Goal: Task Accomplishment & Management: Use online tool/utility

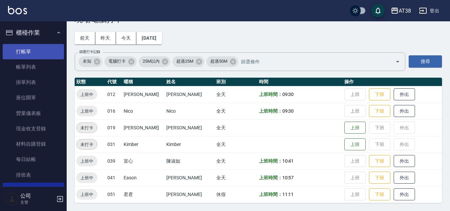
click at [26, 51] on link "打帳單" at bounding box center [33, 51] width 61 height 15
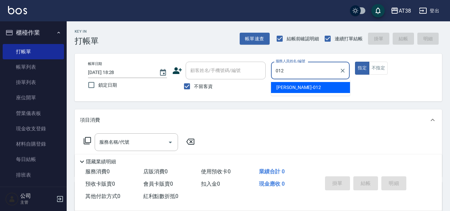
type input "[PERSON_NAME]-012"
type button "true"
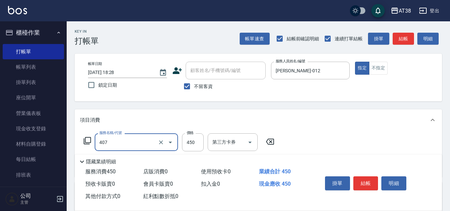
type input "剪髮(407)"
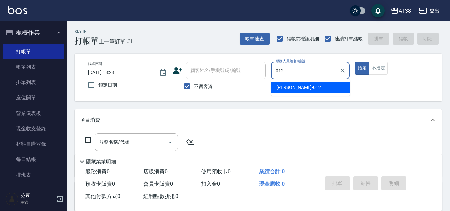
type input "[PERSON_NAME]-012"
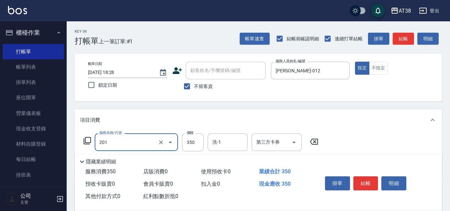
type input "洗髮(201)"
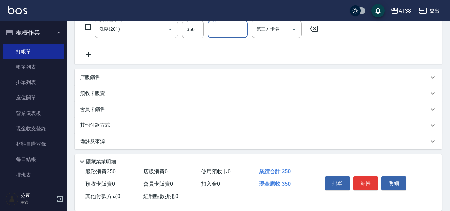
scroll to position [115, 0]
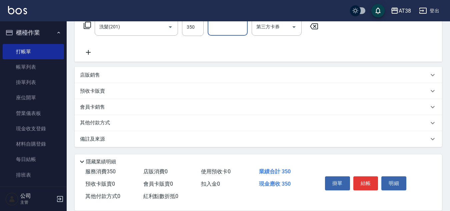
click at [93, 121] on p "其他付款方式" at bounding box center [96, 122] width 33 height 7
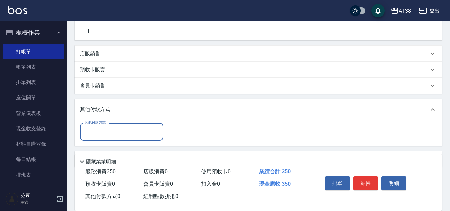
scroll to position [149, 0]
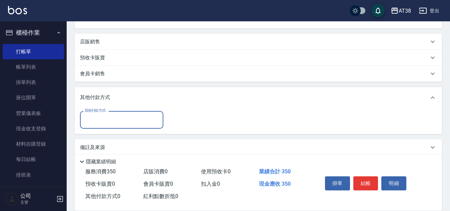
click at [102, 120] on input "其他付款方式" at bounding box center [121, 120] width 77 height 12
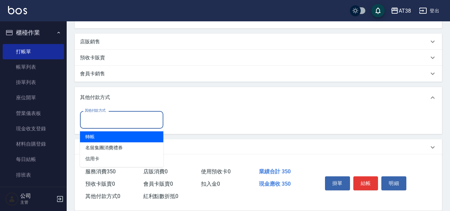
click at [92, 135] on span "轉帳" at bounding box center [121, 136] width 83 height 11
type input "轉帳"
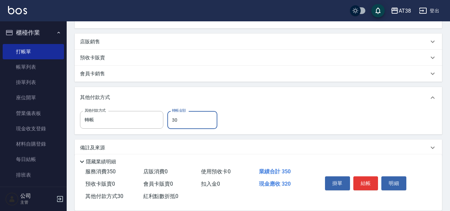
type input "350"
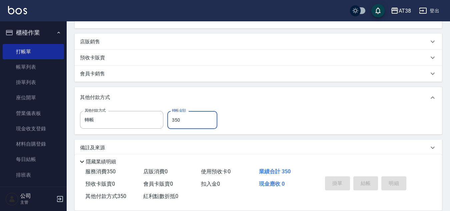
type input "[DATE] 18:29"
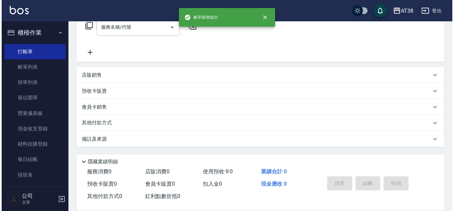
scroll to position [0, 0]
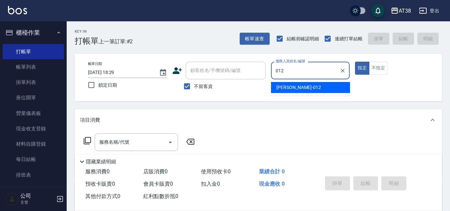
type input "[PERSON_NAME]-012"
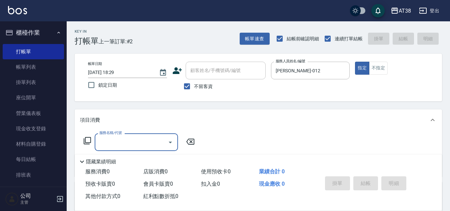
click at [87, 140] on icon at bounding box center [87, 141] width 8 height 8
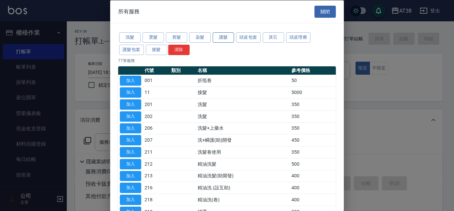
click at [224, 37] on button "護髮" at bounding box center [223, 37] width 21 height 10
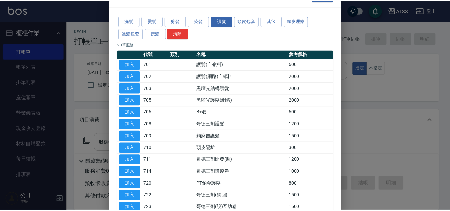
scroll to position [5, 0]
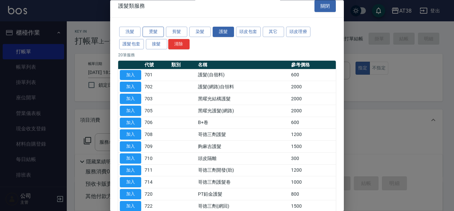
click at [152, 33] on button "燙髮" at bounding box center [152, 32] width 21 height 10
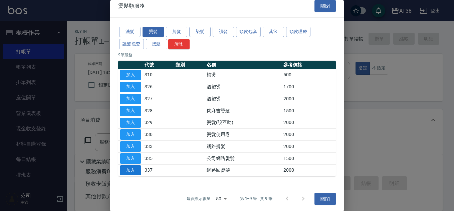
click at [127, 167] on button "加入" at bounding box center [130, 170] width 21 height 10
type input "網路回燙髮(337)"
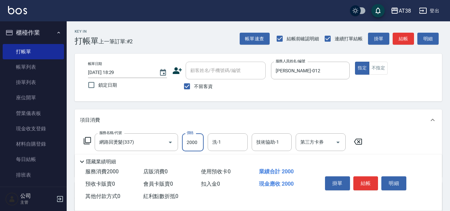
click at [203, 144] on input "2000" at bounding box center [193, 142] width 22 height 18
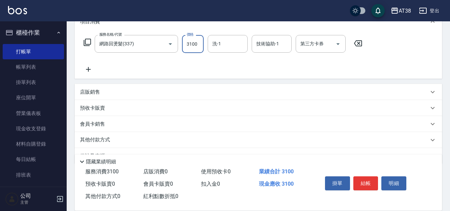
scroll to position [100, 0]
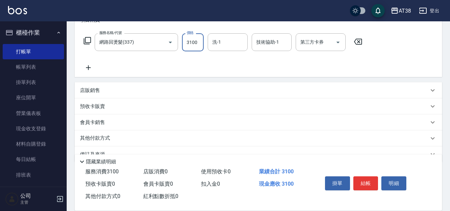
type input "3100"
click at [96, 89] on p "店販銷售" at bounding box center [90, 90] width 20 height 7
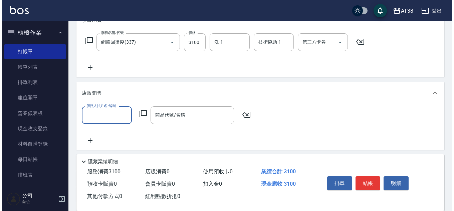
scroll to position [0, 0]
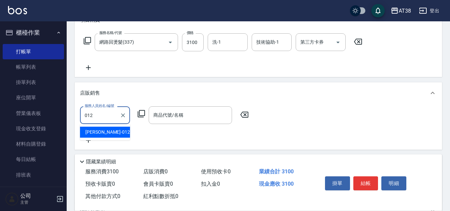
type input "[PERSON_NAME]-012"
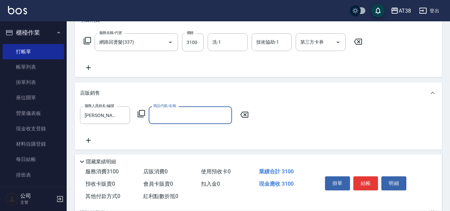
click at [141, 117] on icon at bounding box center [141, 114] width 8 height 8
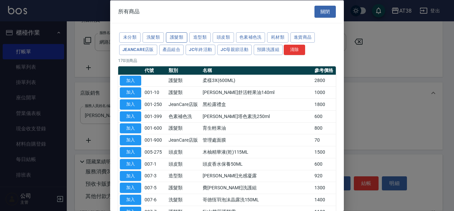
click at [179, 36] on button "護髮類" at bounding box center [176, 37] width 21 height 10
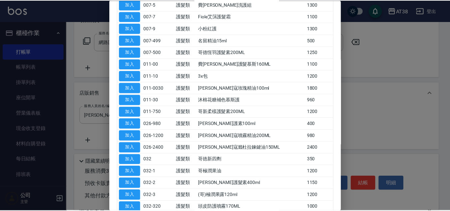
scroll to position [100, 0]
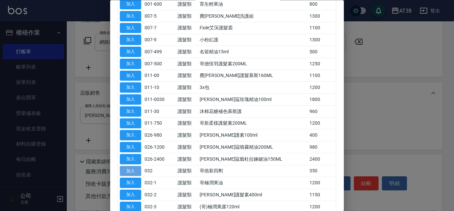
click at [126, 173] on button "加入" at bounding box center [130, 171] width 21 height 10
type input "哥徳新四劑"
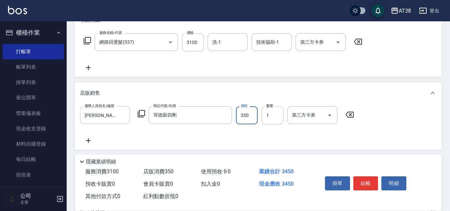
click at [245, 113] on input "350" at bounding box center [247, 115] width 22 height 18
type input "300"
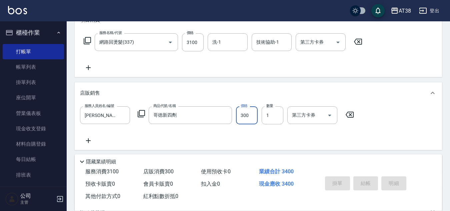
type input "[DATE] 18:30"
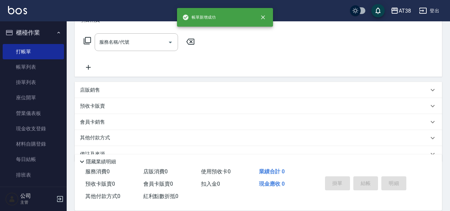
scroll to position [0, 0]
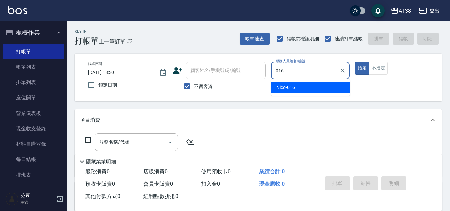
type input "Nico-016"
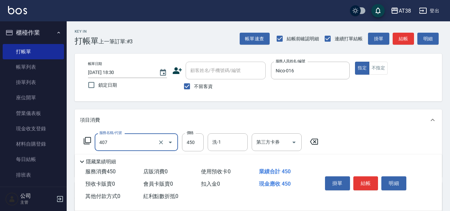
type input "剪髮(407)"
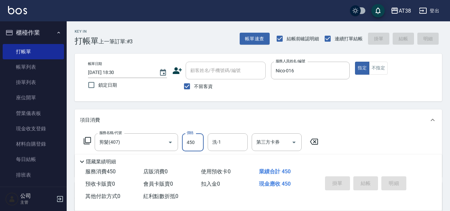
type input "[DATE] 18:32"
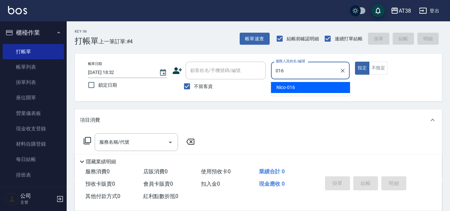
type input "Nico-016"
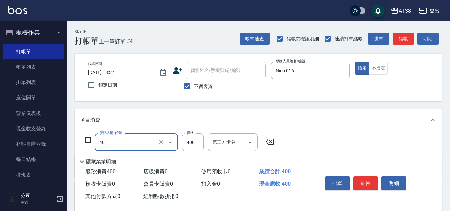
type input "單剪(401)"
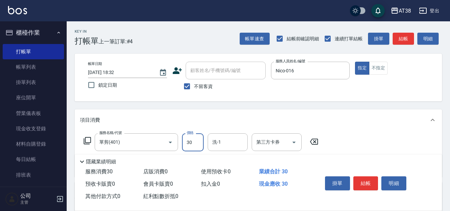
type input "300"
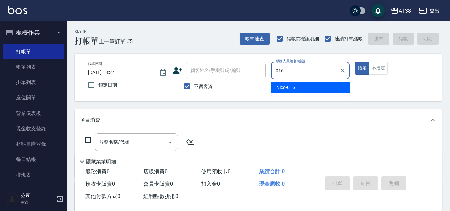
type input "Nico-016"
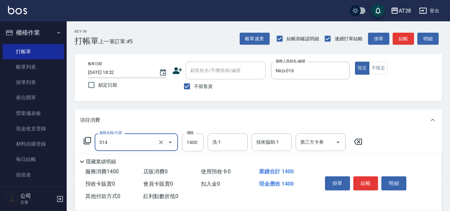
type input "染髮(長)(514)"
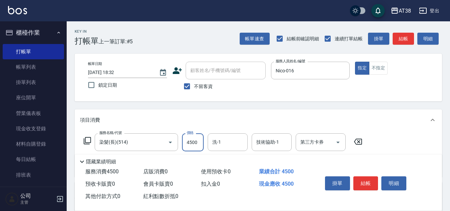
type input "4500"
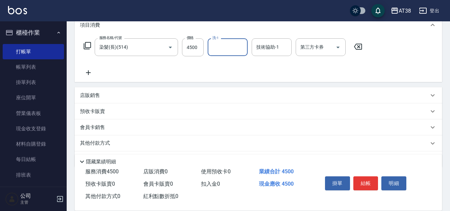
scroll to position [115, 0]
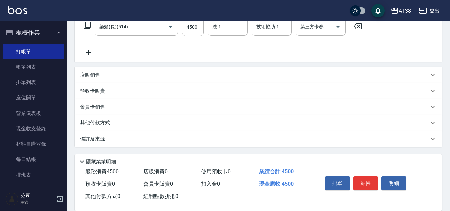
click at [96, 75] on p "店販銷售" at bounding box center [90, 75] width 20 height 7
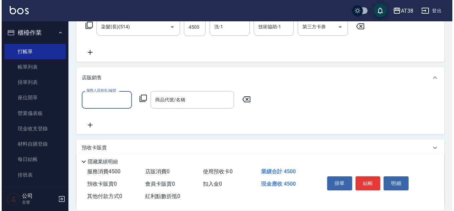
scroll to position [0, 0]
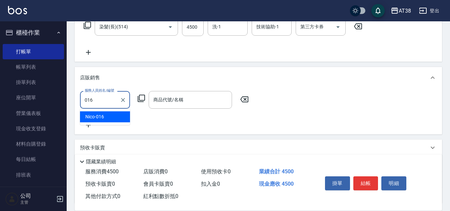
type input "Nico-016"
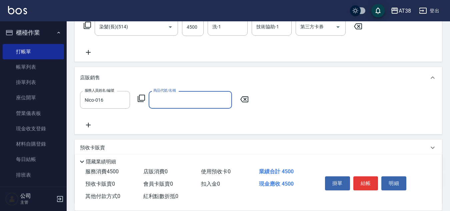
click at [144, 99] on icon at bounding box center [141, 98] width 8 height 8
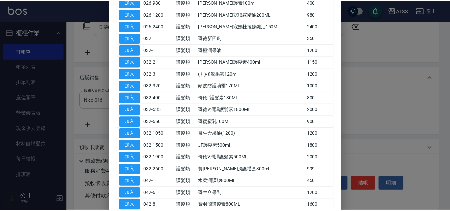
scroll to position [234, 0]
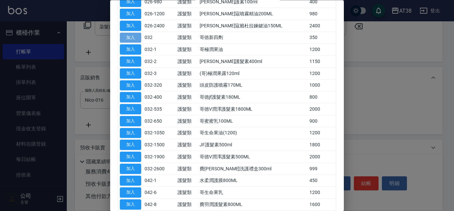
click at [126, 35] on button "加入" at bounding box center [130, 38] width 21 height 10
type input "哥徳新四劑"
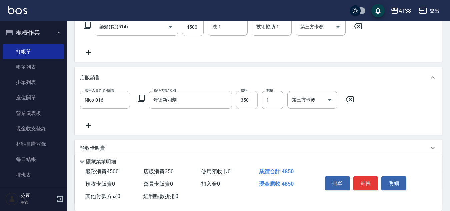
click at [240, 104] on input "350" at bounding box center [247, 100] width 22 height 18
type input "300"
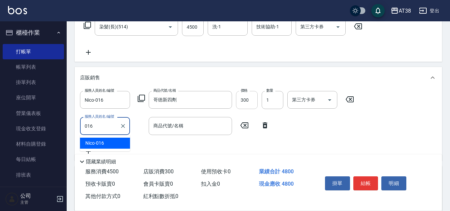
type input "Nico-016"
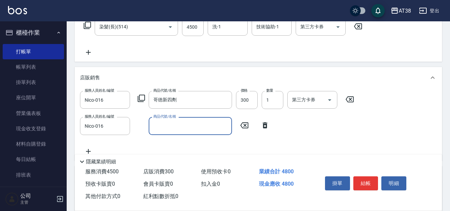
click at [145, 98] on icon at bounding box center [141, 98] width 7 height 7
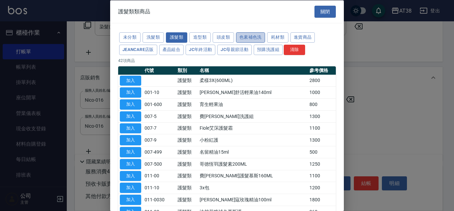
click at [247, 39] on button "色素補色洗" at bounding box center [250, 37] width 29 height 10
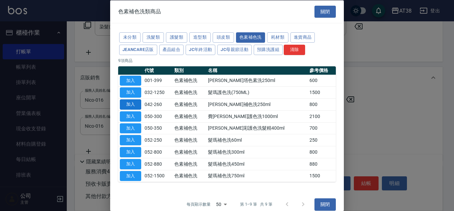
click at [126, 107] on button "加入" at bounding box center [130, 104] width 21 height 10
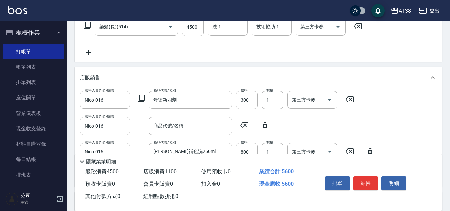
click at [264, 123] on icon at bounding box center [265, 125] width 5 height 6
type input "[PERSON_NAME]補色洗250ml"
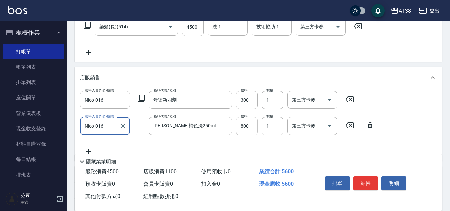
click at [248, 125] on input "800" at bounding box center [247, 126] width 22 height 18
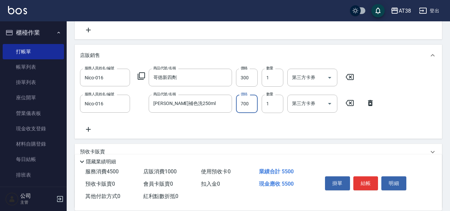
scroll to position [199, 0]
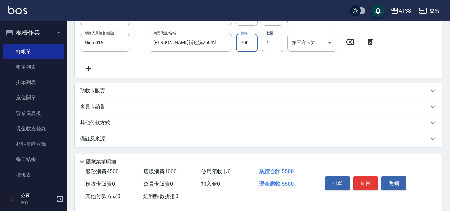
type input "700"
click at [100, 123] on p "其他付款方式" at bounding box center [96, 122] width 33 height 7
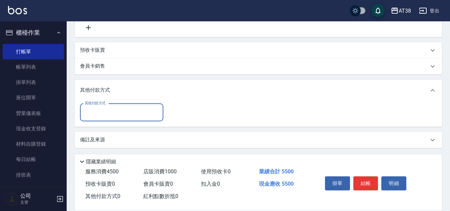
scroll to position [241, 0]
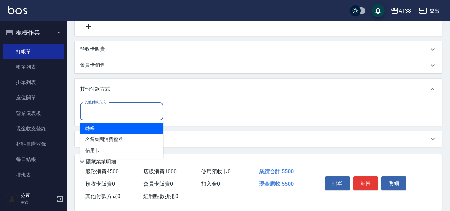
click at [106, 111] on input "其他付款方式" at bounding box center [121, 112] width 77 height 12
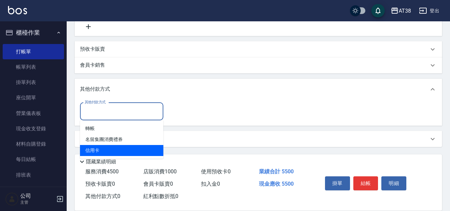
click at [91, 149] on span "信用卡" at bounding box center [121, 150] width 83 height 11
type input "信用卡"
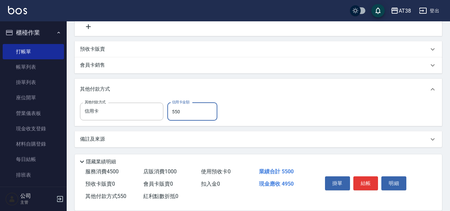
type input "5500"
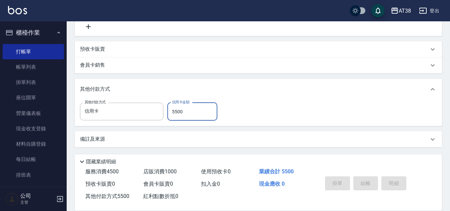
type input "[DATE] 18:34"
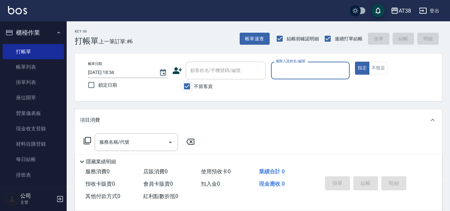
click at [183, 87] on input "不留客資" at bounding box center [187, 86] width 14 height 14
checkbox input "false"
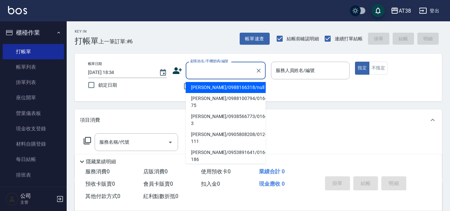
click at [196, 65] on div "顧客姓名/手機號碼/編號 顧客姓名/手機號碼/編號" at bounding box center [226, 71] width 80 height 18
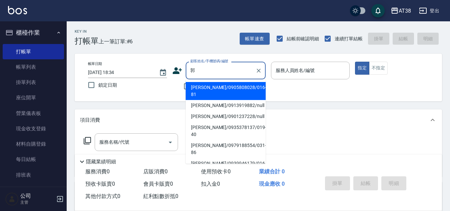
click at [202, 87] on li "[PERSON_NAME]/0905808028/016-81" at bounding box center [226, 91] width 80 height 18
type input "[PERSON_NAME]/0905808028/016-81"
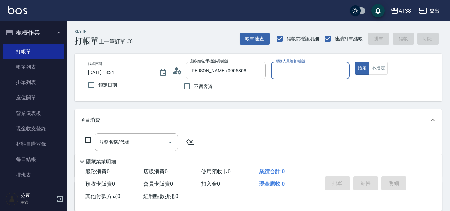
type input "Nico-016"
click at [146, 138] on input "服務名稱/代號" at bounding box center [131, 142] width 67 height 12
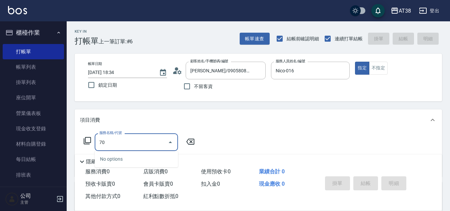
type input "706"
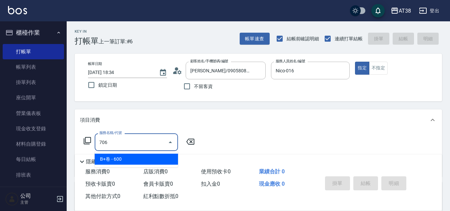
type input "60"
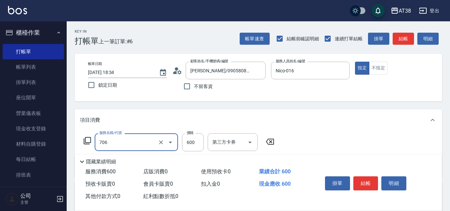
type input "B+卷(706)"
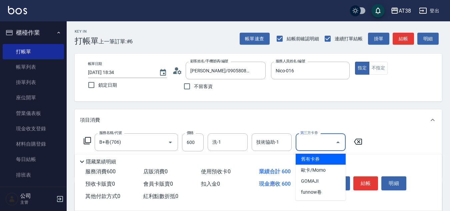
type input "0"
type input "舊有卡券"
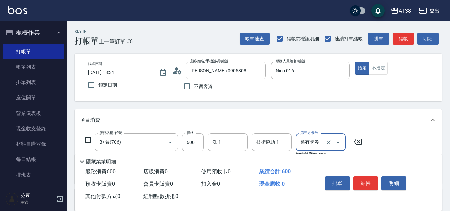
scroll to position [33, 0]
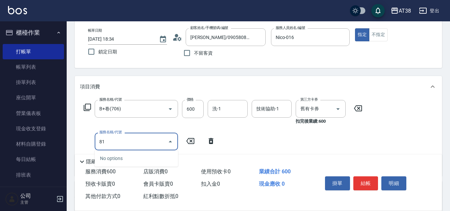
type input "819"
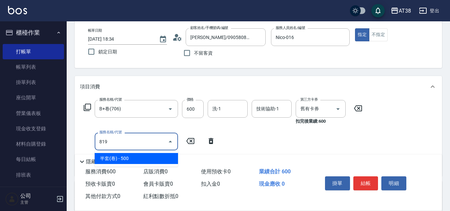
type input "50"
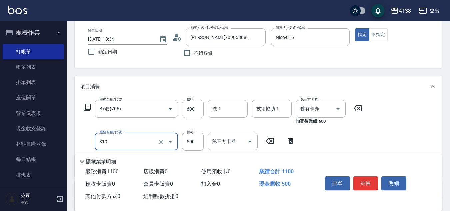
type input "半套(卷)(819)"
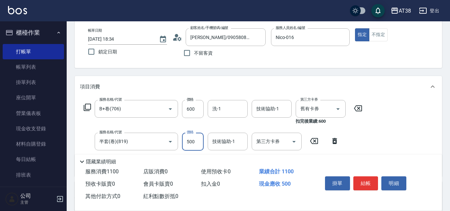
type input "5"
type input "0"
type input "550"
type input "50"
type input "550"
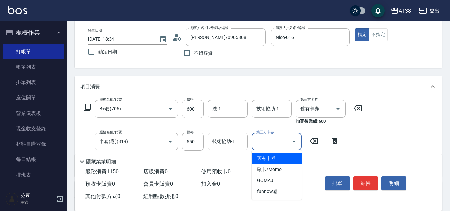
type input "舊有卡券"
type input "0"
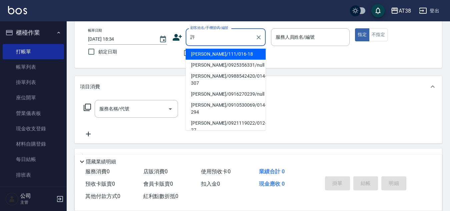
click at [198, 56] on li "[PERSON_NAME]/111/016-18" at bounding box center [226, 54] width 80 height 11
type input "[PERSON_NAME]/111/016-18"
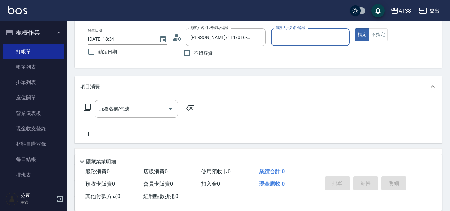
type input "Nico-016"
click at [149, 107] on input "服務名稱/代號" at bounding box center [131, 109] width 67 height 12
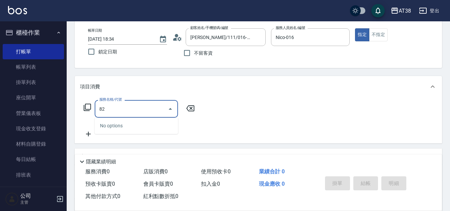
type input "825"
type input "100"
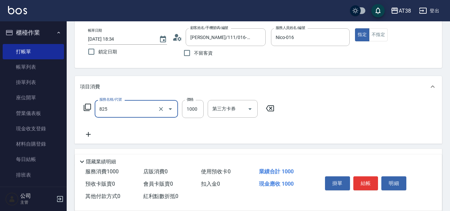
type input "頭皮全套券(825)"
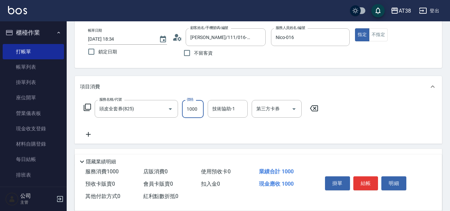
type input "0"
type input "120"
type input "1200"
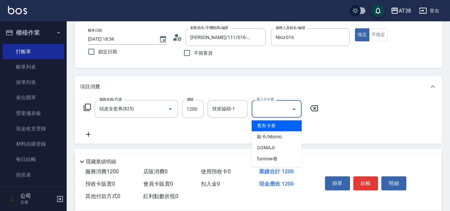
type input "0"
type input "舊有卡券"
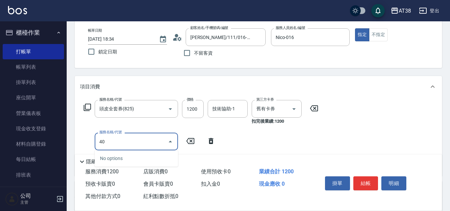
type input "406"
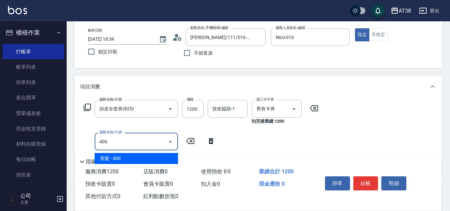
type input "40"
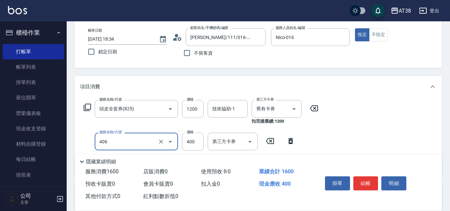
type input "剪髮(406)"
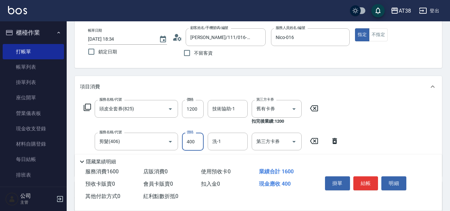
type input "2"
type input "0"
type input "250"
type input "20"
type input "250"
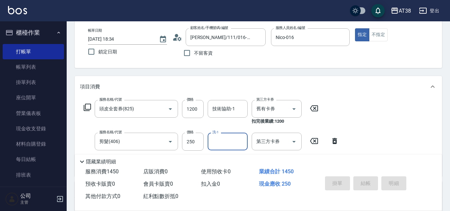
type input "[DATE] 18:35"
type input "0"
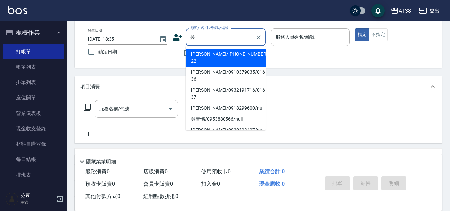
click at [218, 67] on li "[PERSON_NAME]/0910379035/016-36" at bounding box center [226, 76] width 80 height 18
type input "[PERSON_NAME]/0910379035/016-36"
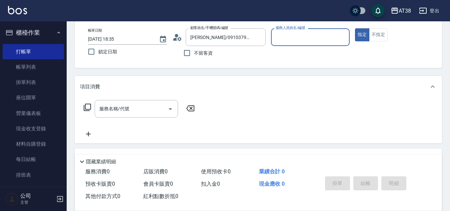
type input "Nico-016"
click at [132, 113] on input "服務名稱/代號" at bounding box center [131, 109] width 67 height 12
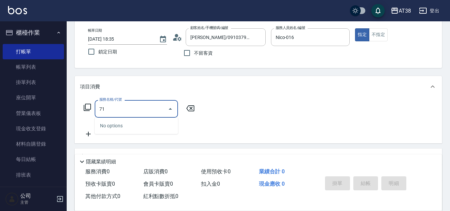
type input "714"
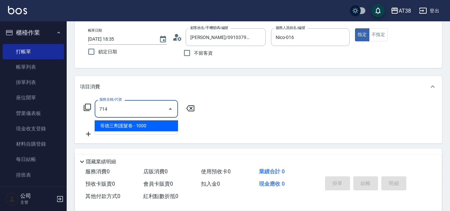
type input "100"
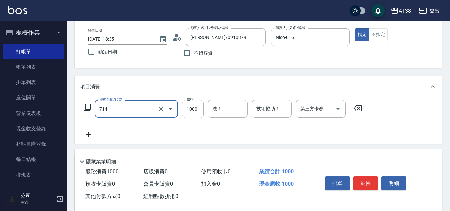
type input "哥德三劑護髮卷(714)"
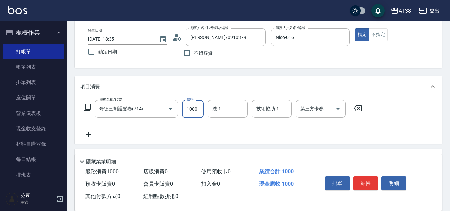
type input "0"
type input "120"
type input "1200"
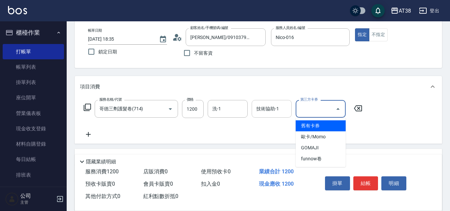
type input "0"
type input "舊有卡券"
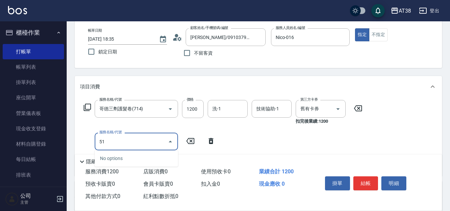
type input "514"
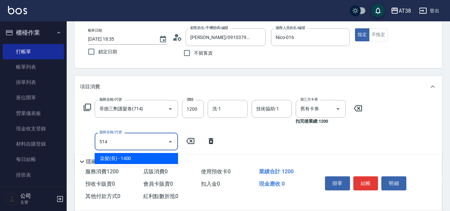
type input "140"
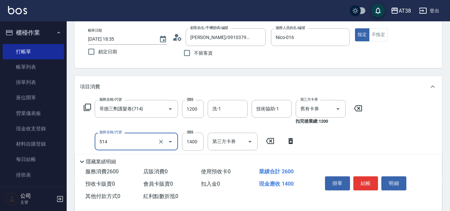
type input "染髮(長)(514)"
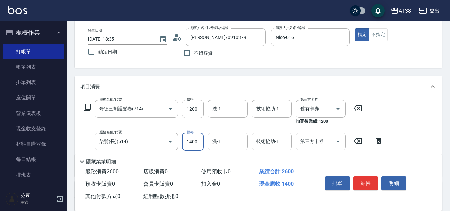
type input "2"
type input "0"
type input "220"
type input "20"
type input "2200"
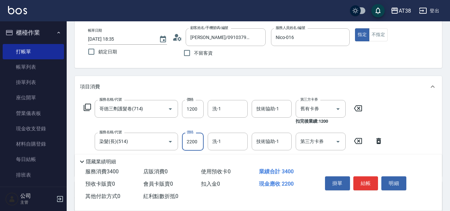
type input "220"
type input "2200"
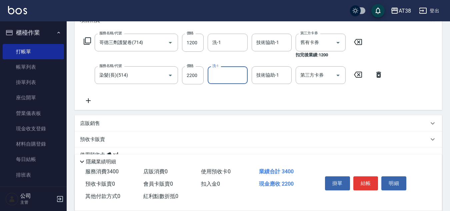
scroll to position [100, 0]
click at [86, 125] on p "店販銷售" at bounding box center [90, 123] width 20 height 7
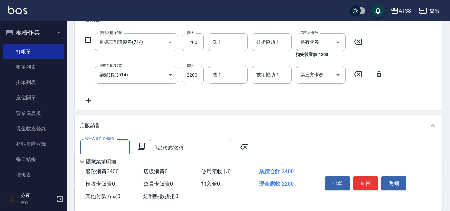
scroll to position [0, 0]
type input "Nico-016"
click at [142, 146] on icon at bounding box center [141, 146] width 8 height 8
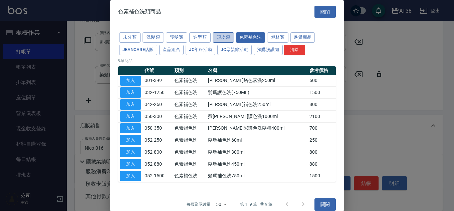
click at [220, 35] on button "頭皮類" at bounding box center [223, 37] width 21 height 10
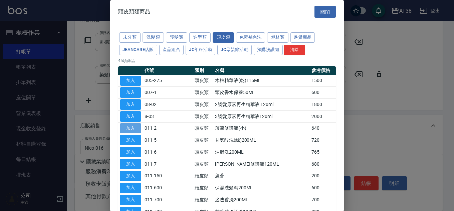
click at [135, 130] on button "加入" at bounding box center [130, 128] width 21 height 10
type input "薄荷修護液(小)"
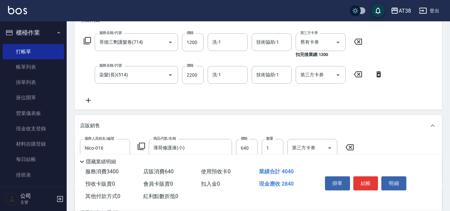
scroll to position [133, 0]
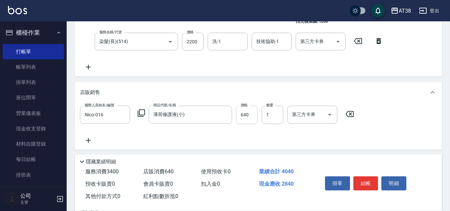
click at [249, 116] on input "640" at bounding box center [247, 115] width 22 height 18
type input "220"
type input "700"
type input "290"
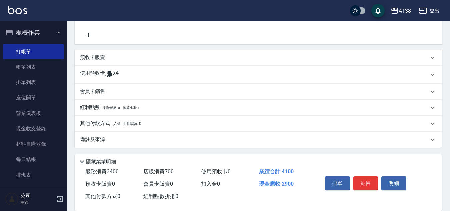
scroll to position [240, 0]
type input "700"
click at [88, 123] on p "其他付款方式 入金可用餘額: 0" at bounding box center [110, 122] width 61 height 7
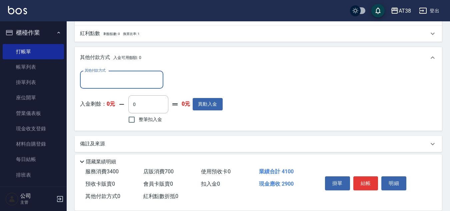
scroll to position [318, 0]
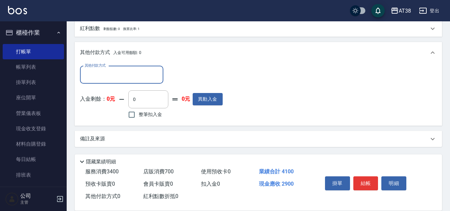
click at [94, 71] on input "其他付款方式" at bounding box center [121, 75] width 77 height 12
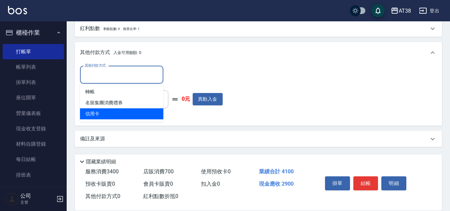
click at [93, 116] on span "信用卡" at bounding box center [121, 113] width 83 height 11
type input "信用卡"
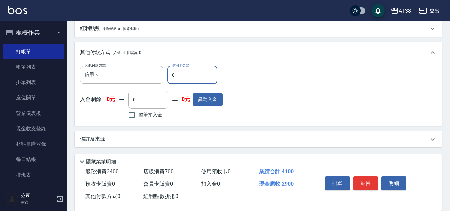
type input "20"
type input "280"
type input "290"
type input "0"
type input "2900"
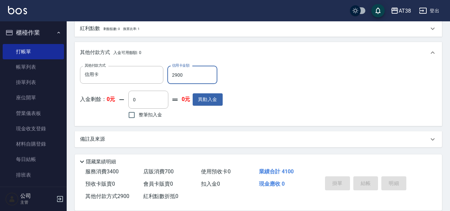
type input "[DATE] 18:37"
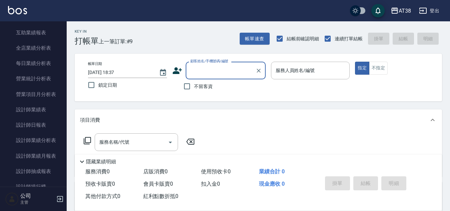
scroll to position [367, 0]
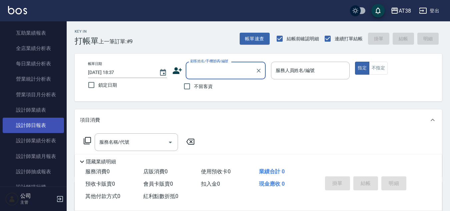
click at [36, 126] on link "設計師日報表" at bounding box center [33, 125] width 61 height 15
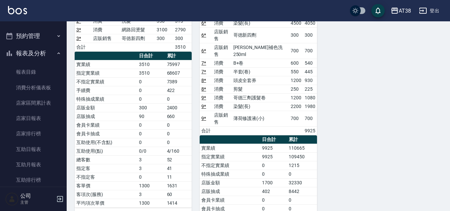
scroll to position [167, 0]
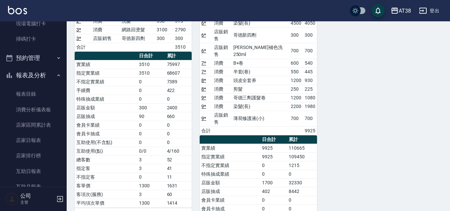
click at [55, 69] on button "報表及分析" at bounding box center [33, 75] width 61 height 17
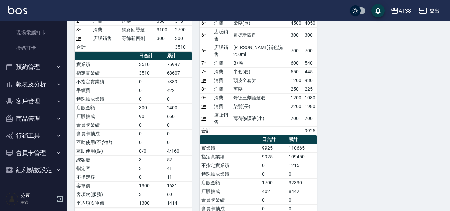
scroll to position [158, 0]
click at [33, 116] on button "商品管理" at bounding box center [33, 118] width 61 height 17
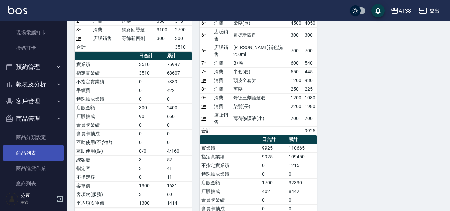
click at [31, 154] on link "商品列表" at bounding box center [33, 152] width 61 height 15
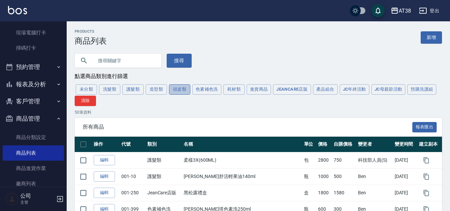
click at [178, 91] on button "頭皮類" at bounding box center [179, 89] width 21 height 10
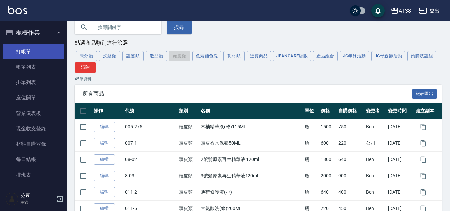
click at [19, 51] on link "打帳單" at bounding box center [33, 51] width 61 height 15
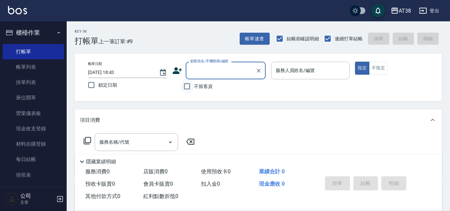
click at [188, 85] on input "不留客資" at bounding box center [187, 86] width 14 height 14
checkbox input "true"
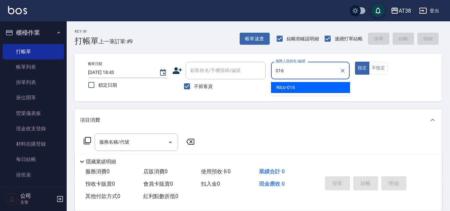
type input "Nico-016"
type button "true"
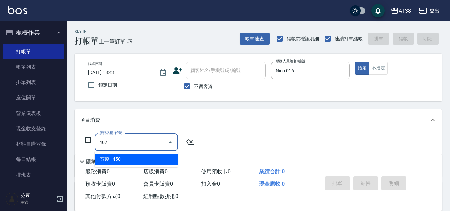
type input "剪髮(407)"
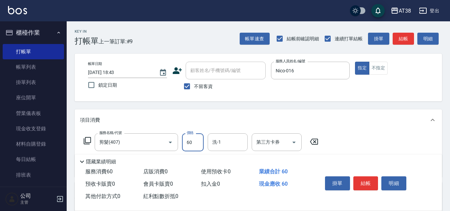
type input "600"
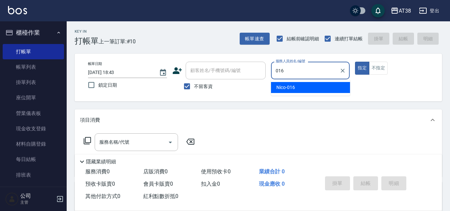
type input "Nico-016"
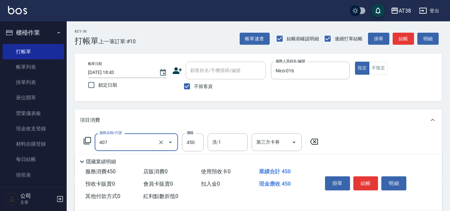
type input "剪髮(407)"
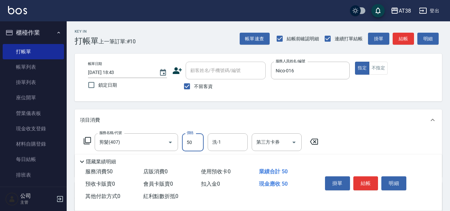
type input "500"
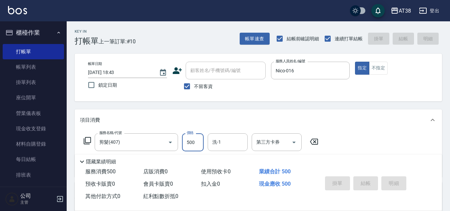
type input "[DATE] 18:44"
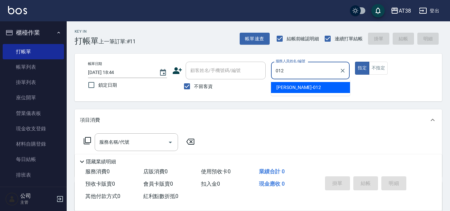
type input "[PERSON_NAME]-012"
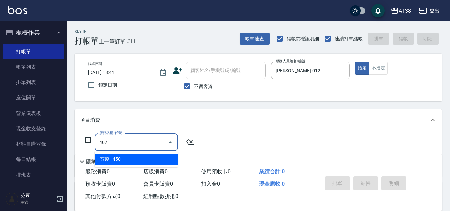
type input "剪髮(407)"
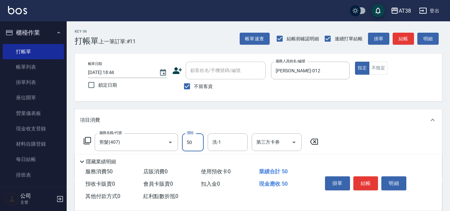
type input "500"
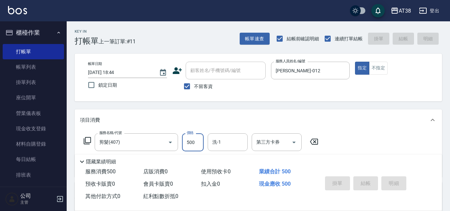
type input "[DATE] 18:45"
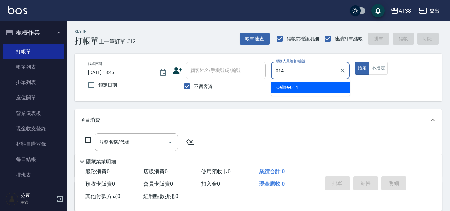
type input "Celine-014"
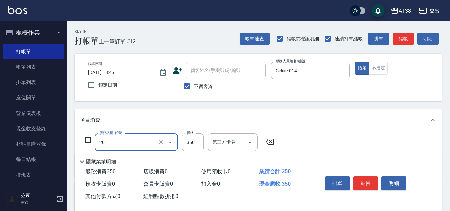
type input "洗髮(201)"
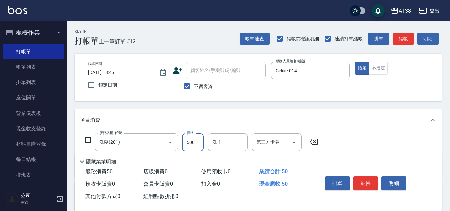
type input "500"
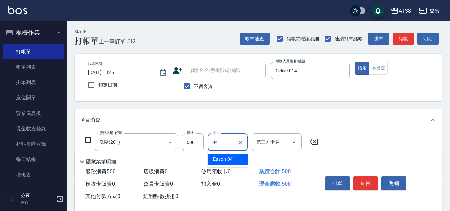
type input "Eason-041"
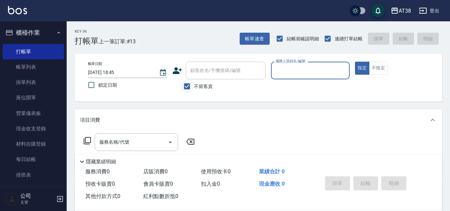
click at [187, 84] on input "不留客資" at bounding box center [187, 86] width 14 height 14
checkbox input "false"
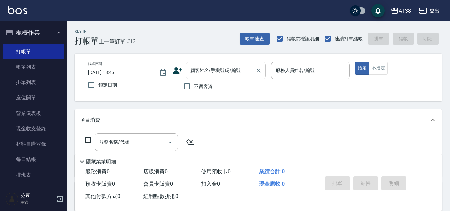
click at [198, 68] on input "顧客姓名/手機號碼/編號" at bounding box center [221, 71] width 64 height 12
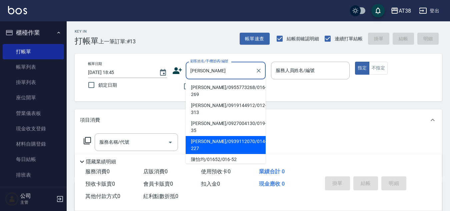
click at [208, 136] on li "[PERSON_NAME]/0939112070/014-227" at bounding box center [226, 145] width 80 height 18
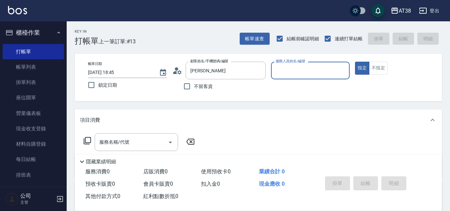
type input "[PERSON_NAME]/0939112070/014-227"
type input "Celine-014"
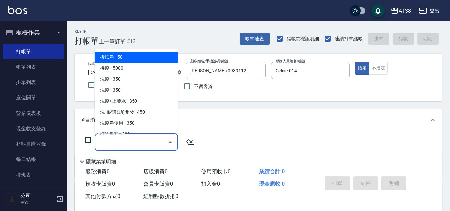
click at [129, 141] on input "服務名稱/代號" at bounding box center [131, 142] width 67 height 12
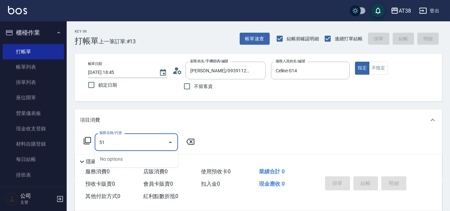
type input "514"
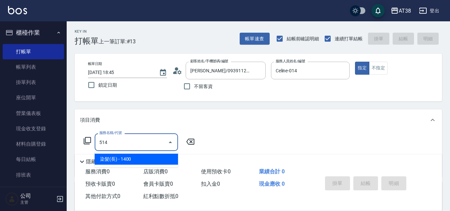
type input "140"
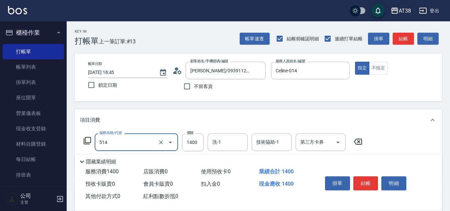
type input "染髮(長)(514)"
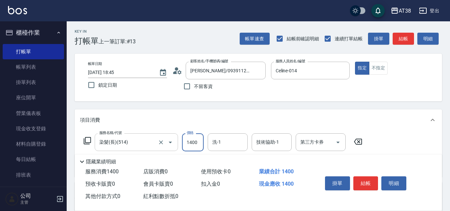
type input "0"
type input "20"
type input "200"
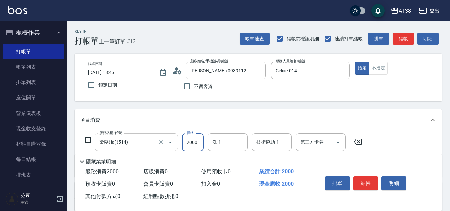
type input "2000"
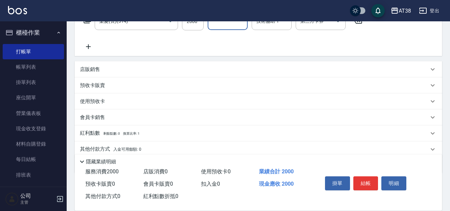
scroll to position [147, 0]
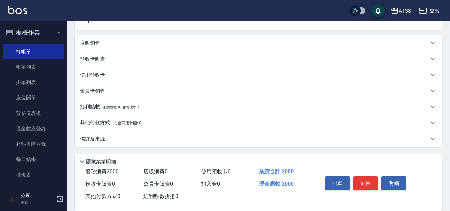
click at [90, 61] on p "預收卡販賣" at bounding box center [92, 59] width 25 height 7
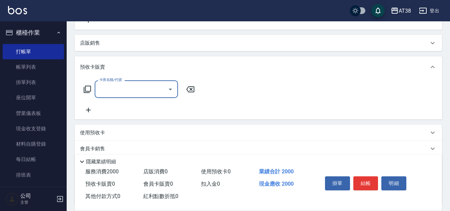
scroll to position [0, 0]
click at [86, 91] on icon at bounding box center [87, 89] width 7 height 7
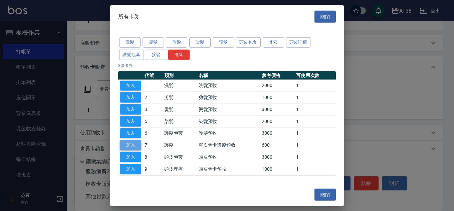
click at [130, 143] on button "加入" at bounding box center [130, 145] width 21 height 10
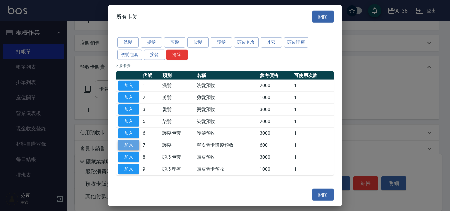
type input "單次舊卡護髮預收(7)"
type input "260"
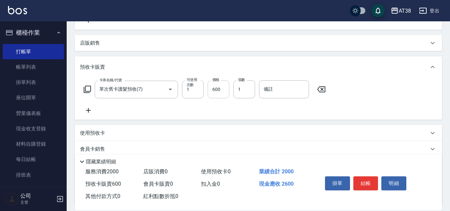
click at [227, 94] on input "600" at bounding box center [219, 89] width 22 height 18
type input "1"
type input "200"
type input "180"
type input "380"
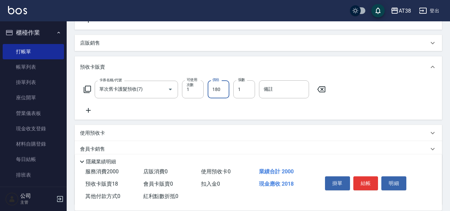
type input "1800"
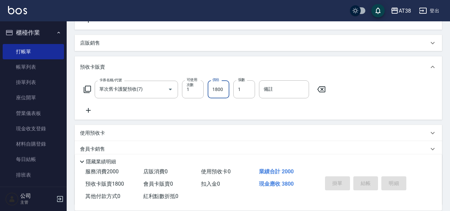
type input "[DATE] 18:50"
type input "0"
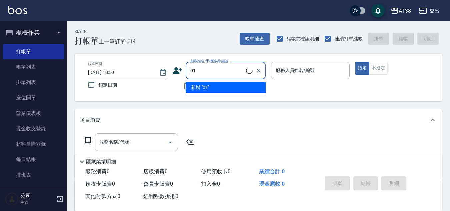
type input "0"
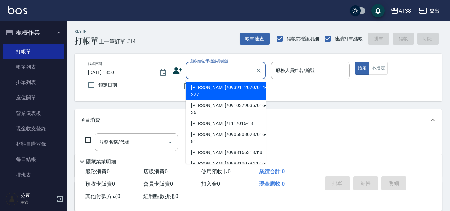
drag, startPoint x: 157, startPoint y: 84, endPoint x: 183, endPoint y: 87, distance: 25.9
click at [157, 84] on label "鎖定日期" at bounding box center [122, 85] width 77 height 14
click at [98, 84] on input "鎖定日期" at bounding box center [91, 85] width 14 height 14
checkbox input "true"
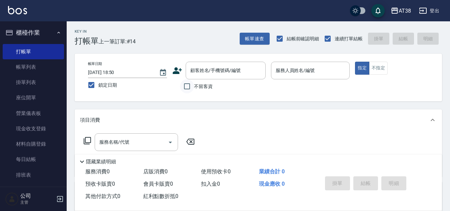
click at [188, 87] on input "不留客資" at bounding box center [187, 86] width 14 height 14
checkbox input "true"
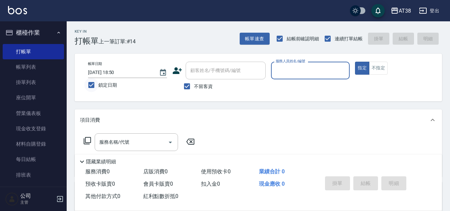
click at [91, 86] on input "鎖定日期" at bounding box center [91, 85] width 14 height 14
checkbox input "false"
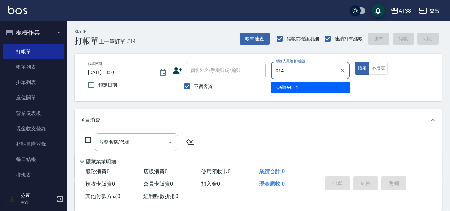
type input "Celine-014"
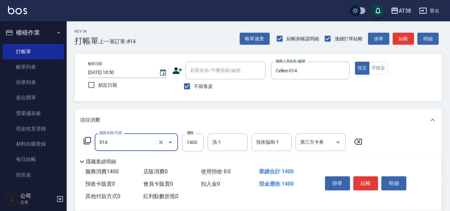
type input "染髮(長)(514)"
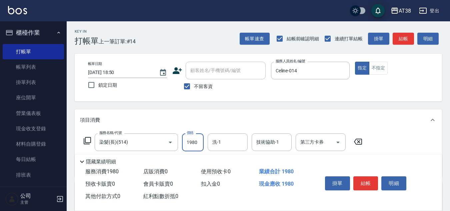
type input "1980"
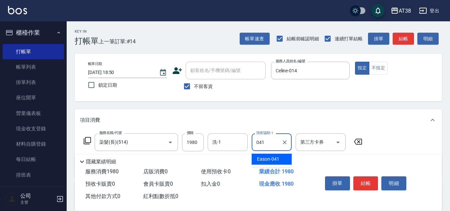
type input "Eason-041"
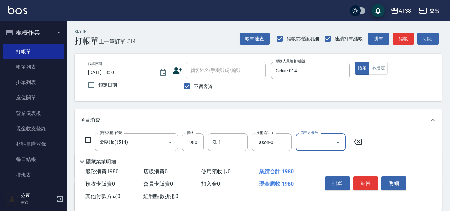
scroll to position [33, 0]
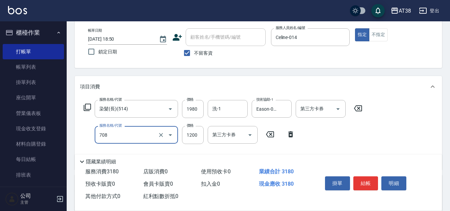
type input "哥德三劑護髮(708)"
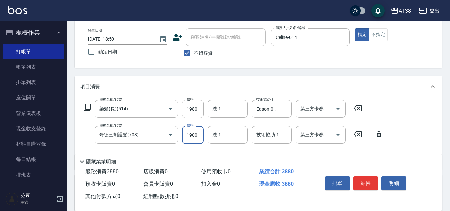
type input "1900"
type input "0"
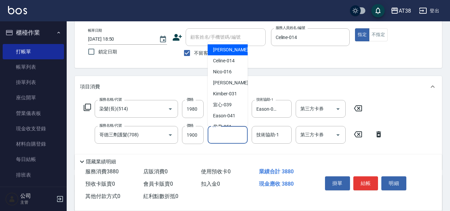
type input "[PERSON_NAME]-012"
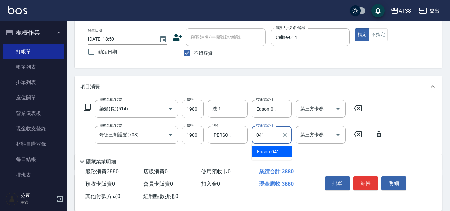
type input "Eason-041"
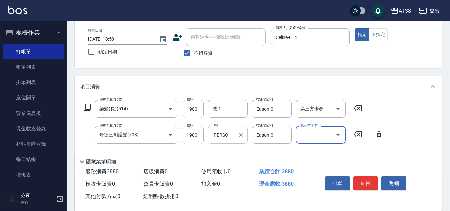
click at [233, 137] on input "[PERSON_NAME]-012" at bounding box center [223, 135] width 24 height 12
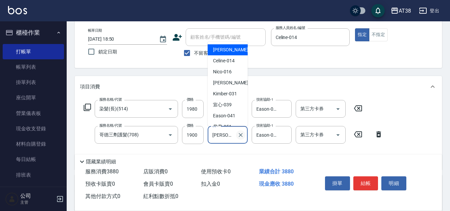
click at [239, 135] on icon "Clear" at bounding box center [241, 135] width 7 height 7
click at [206, 149] on div "服務名稱/代號 染髮(長)(514) 服務名稱/代號 價格 1980 價格 洗-1 洗-1 技術協助-1 Eason-041 技術協助-1 第三方卡券 第三方…" at bounding box center [233, 132] width 307 height 64
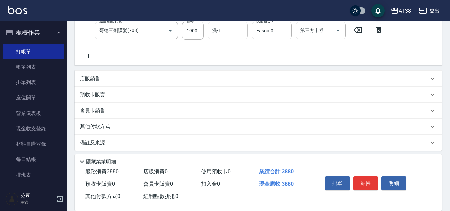
scroll to position [141, 0]
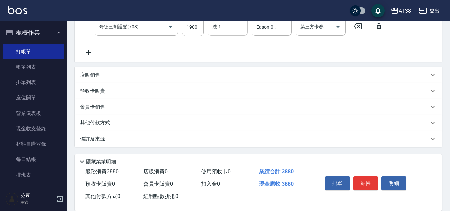
click at [92, 74] on p "店販銷售" at bounding box center [90, 75] width 20 height 7
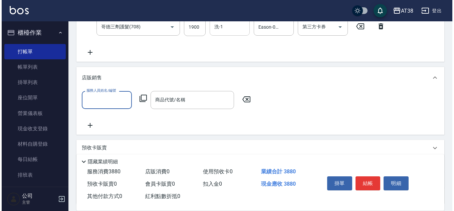
scroll to position [0, 0]
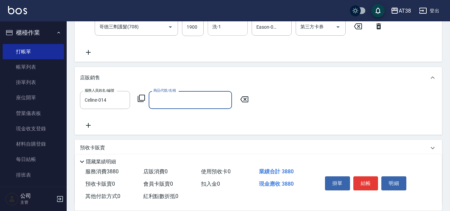
click at [144, 100] on icon at bounding box center [141, 98] width 8 height 8
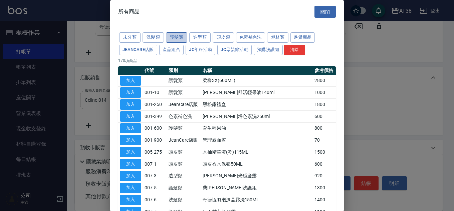
click at [181, 38] on button "護髮類" at bounding box center [176, 37] width 21 height 10
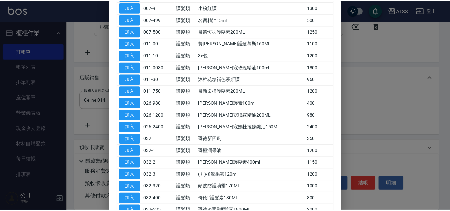
scroll to position [133, 0]
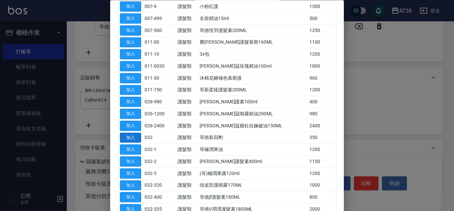
click at [131, 137] on button "加入" at bounding box center [130, 138] width 21 height 10
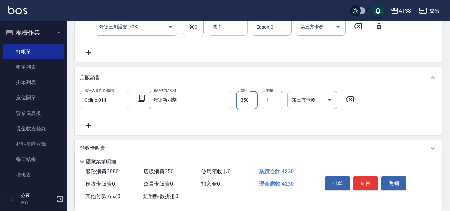
click at [245, 103] on input "350" at bounding box center [247, 100] width 22 height 18
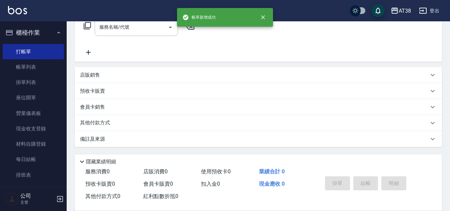
scroll to position [0, 0]
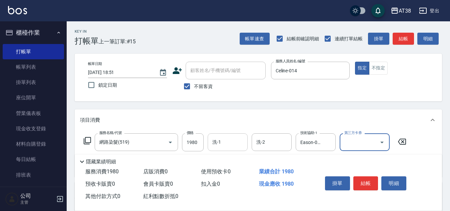
click at [225, 148] on input "洗-1" at bounding box center [228, 142] width 34 height 12
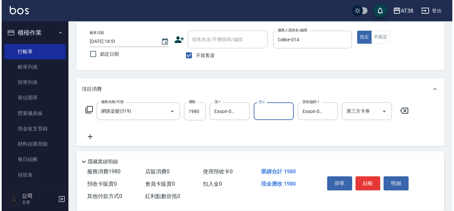
scroll to position [33, 0]
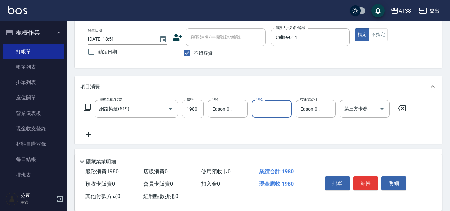
click at [88, 108] on icon at bounding box center [87, 107] width 8 height 8
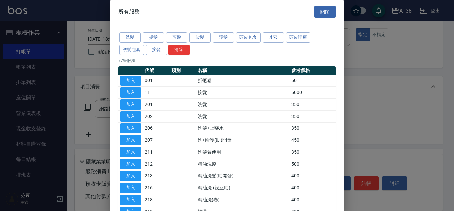
click at [353, 95] on div at bounding box center [227, 105] width 454 height 211
click at [320, 12] on button "關閉" at bounding box center [324, 11] width 21 height 12
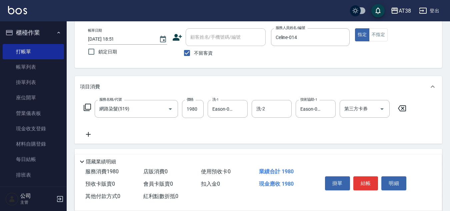
click at [90, 132] on icon at bounding box center [88, 134] width 17 height 8
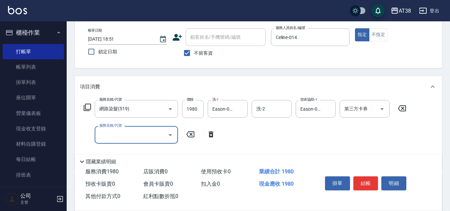
click at [87, 108] on icon at bounding box center [87, 107] width 8 height 8
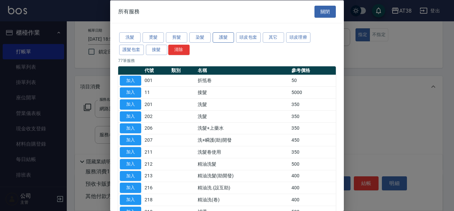
click at [220, 34] on button "護髮" at bounding box center [223, 37] width 21 height 10
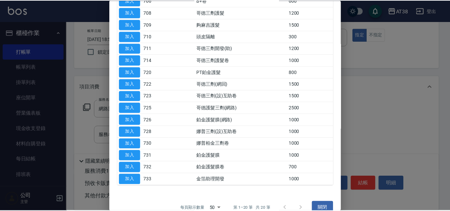
scroll to position [139, 0]
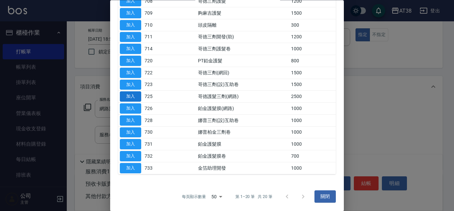
click at [132, 94] on button "加入" at bounding box center [130, 97] width 21 height 10
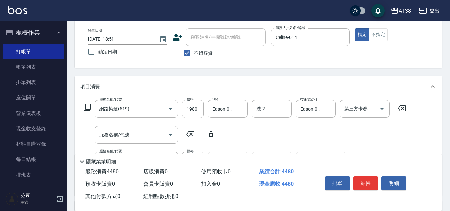
click at [210, 135] on icon at bounding box center [211, 134] width 5 height 6
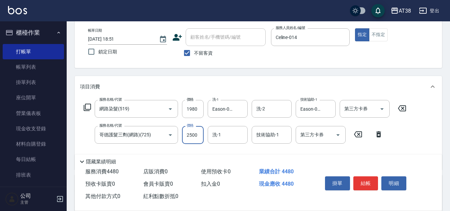
click at [194, 140] on input "2500" at bounding box center [193, 135] width 22 height 18
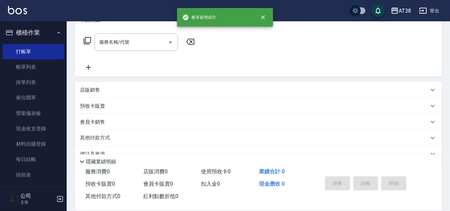
scroll to position [0, 0]
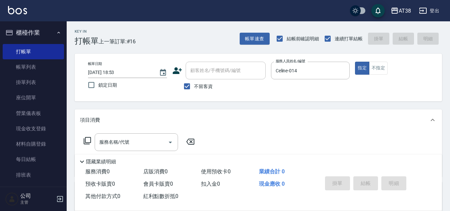
click at [89, 140] on icon at bounding box center [87, 141] width 8 height 8
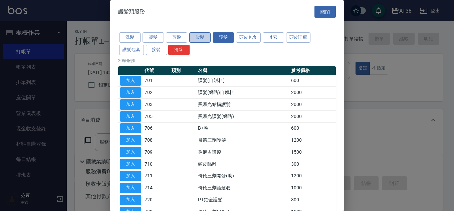
click at [200, 34] on button "染髮" at bounding box center [199, 37] width 21 height 10
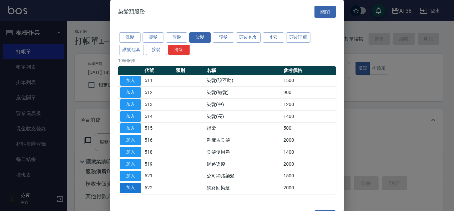
click at [131, 185] on button "加入" at bounding box center [130, 188] width 21 height 10
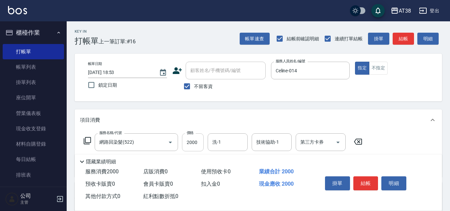
click at [203, 144] on input "2000" at bounding box center [193, 142] width 22 height 18
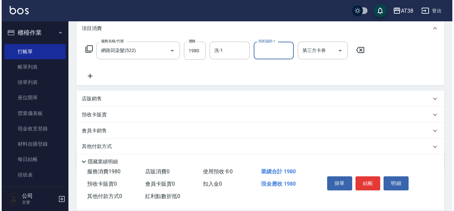
scroll to position [100, 0]
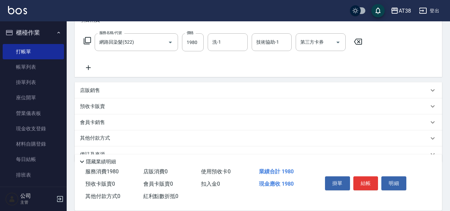
click at [88, 66] on icon at bounding box center [88, 67] width 5 height 5
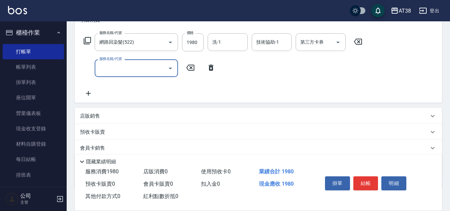
click at [84, 41] on icon at bounding box center [87, 40] width 7 height 7
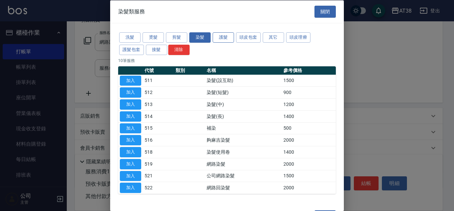
click at [227, 37] on button "護髮" at bounding box center [223, 37] width 21 height 10
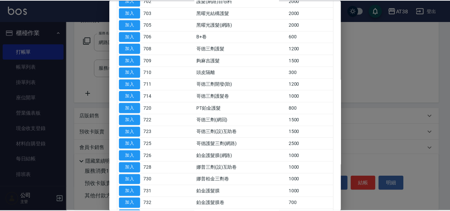
scroll to position [139, 0]
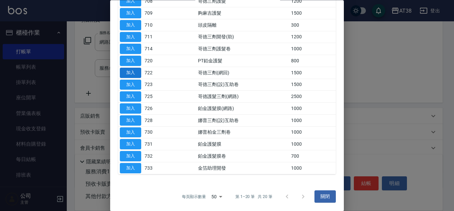
click at [134, 74] on button "加入" at bounding box center [130, 73] width 21 height 10
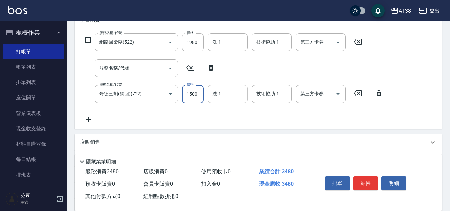
drag, startPoint x: 195, startPoint y: 96, endPoint x: 210, endPoint y: 93, distance: 15.0
click at [195, 95] on input "1500" at bounding box center [193, 94] width 22 height 18
click at [213, 69] on icon at bounding box center [211, 68] width 5 height 6
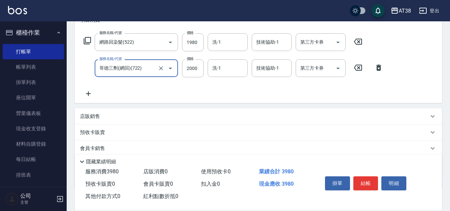
click at [92, 118] on p "店販銷售" at bounding box center [90, 116] width 20 height 7
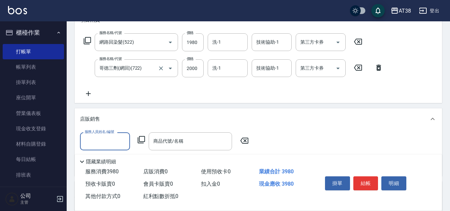
scroll to position [0, 0]
click at [142, 141] on icon at bounding box center [141, 140] width 8 height 8
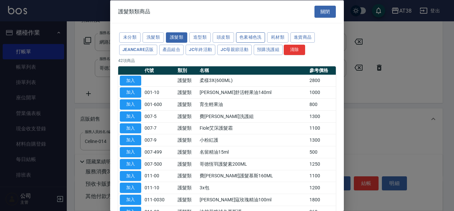
click at [244, 37] on button "色素補色洗" at bounding box center [250, 37] width 29 height 10
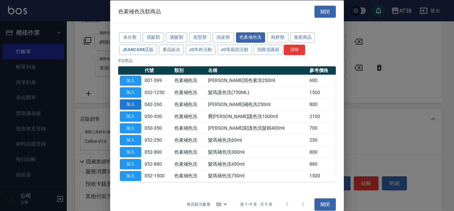
click at [126, 105] on button "加入" at bounding box center [130, 104] width 21 height 10
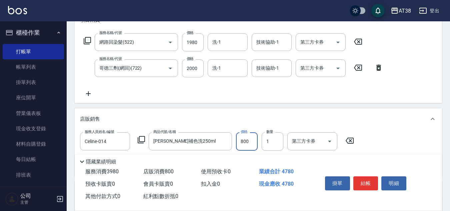
click at [243, 146] on input "800" at bounding box center [247, 141] width 22 height 18
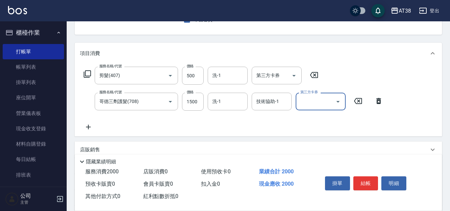
scroll to position [100, 0]
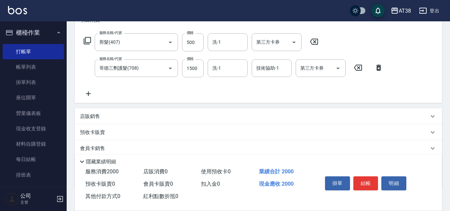
click at [89, 117] on p "店販銷售" at bounding box center [90, 116] width 20 height 7
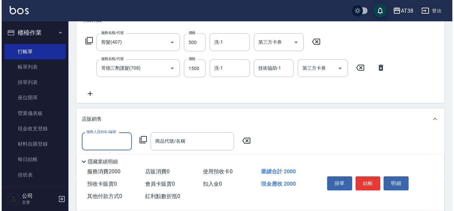
scroll to position [0, 0]
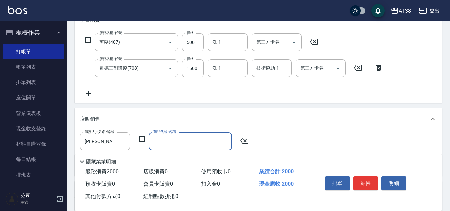
click at [141, 138] on icon at bounding box center [141, 140] width 8 height 8
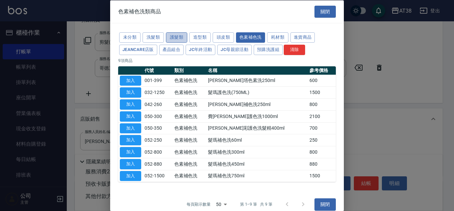
click at [171, 37] on button "護髮類" at bounding box center [176, 37] width 21 height 10
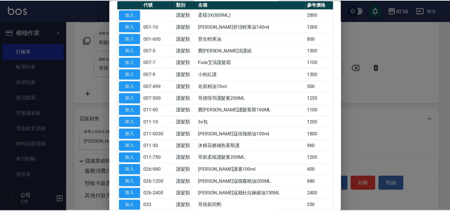
scroll to position [167, 0]
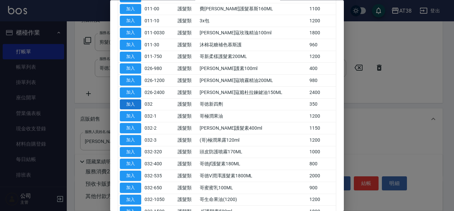
click at [133, 105] on button "加入" at bounding box center [130, 104] width 21 height 10
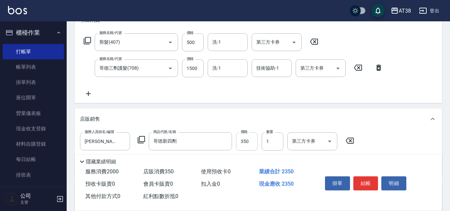
click at [250, 144] on input "350" at bounding box center [247, 141] width 22 height 18
click at [260, 68] on div "技術協助-1 技術協助-1" at bounding box center [272, 68] width 40 height 18
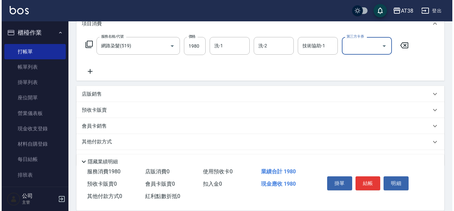
scroll to position [100, 0]
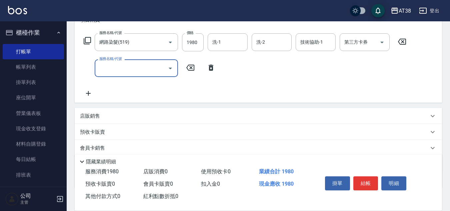
click at [85, 40] on icon at bounding box center [87, 41] width 8 height 8
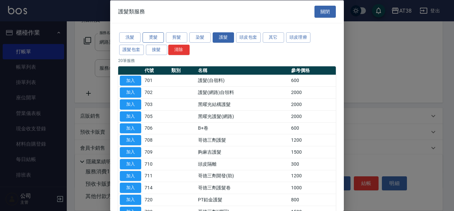
click at [154, 37] on button "燙髮" at bounding box center [152, 37] width 21 height 10
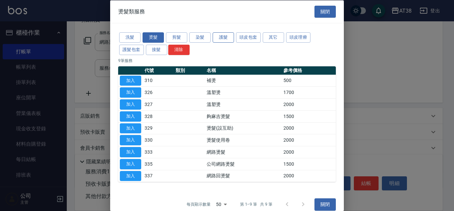
click at [224, 36] on button "護髮" at bounding box center [223, 37] width 21 height 10
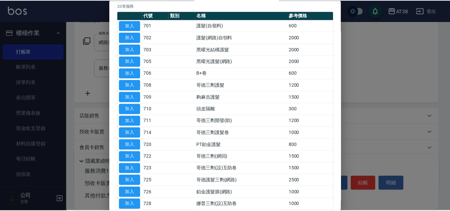
scroll to position [67, 0]
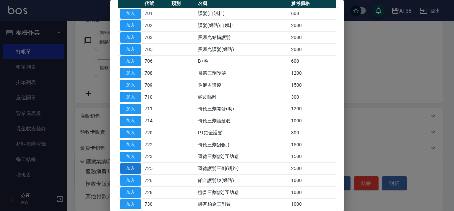
click at [135, 170] on button "加入" at bounding box center [130, 169] width 21 height 10
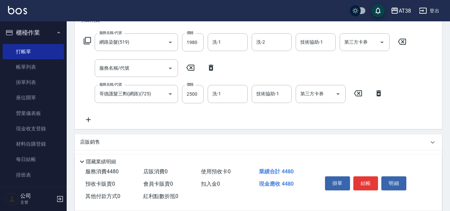
click at [211, 66] on icon at bounding box center [211, 68] width 5 height 6
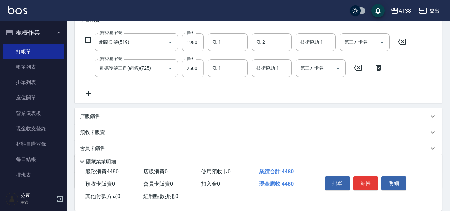
click at [193, 69] on input "2500" at bounding box center [193, 68] width 22 height 18
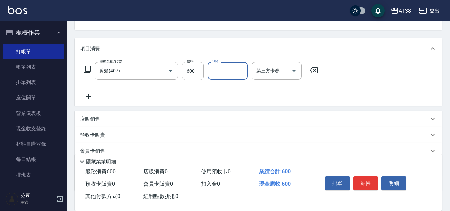
scroll to position [115, 0]
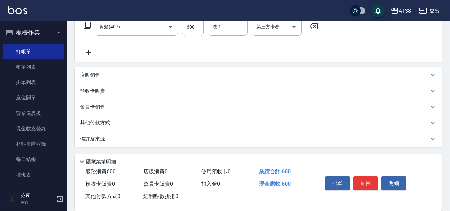
click at [88, 75] on p "店販銷售" at bounding box center [90, 75] width 20 height 7
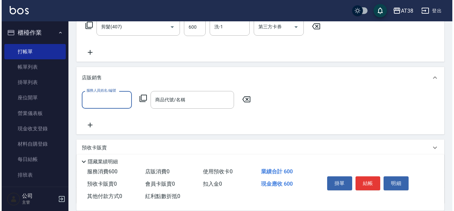
scroll to position [0, 0]
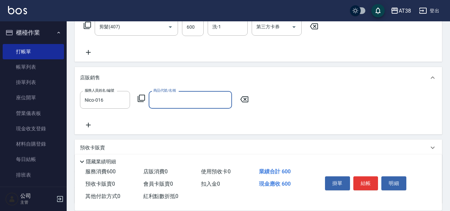
click at [141, 97] on icon at bounding box center [141, 98] width 8 height 8
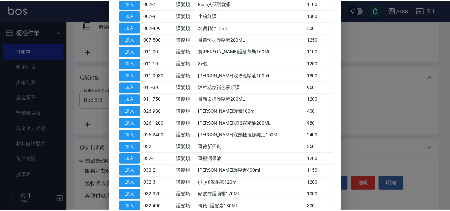
scroll to position [133, 0]
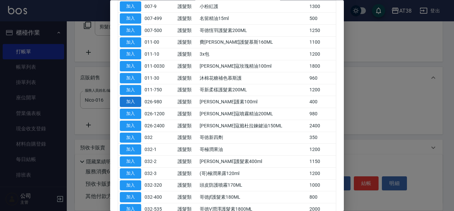
click at [135, 99] on button "加入" at bounding box center [130, 102] width 21 height 10
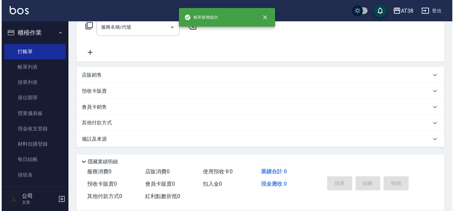
scroll to position [0, 0]
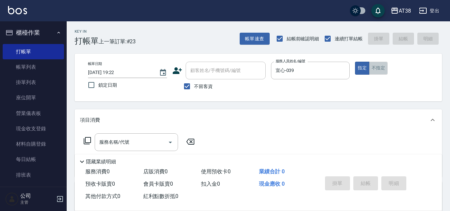
click at [377, 68] on button "不指定" at bounding box center [378, 68] width 19 height 13
click at [90, 143] on icon at bounding box center [87, 140] width 7 height 7
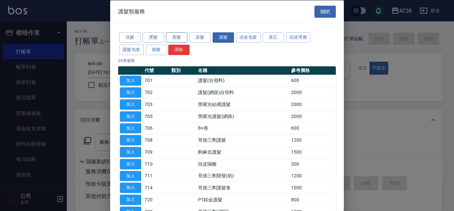
click at [179, 39] on button "剪髮" at bounding box center [176, 37] width 21 height 10
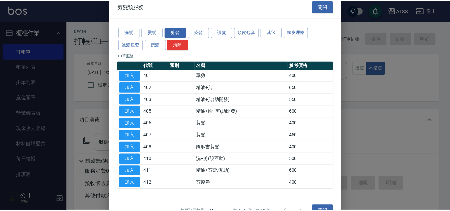
scroll to position [19, 0]
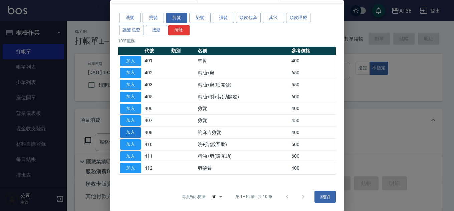
click at [134, 131] on button "加入" at bounding box center [130, 133] width 21 height 10
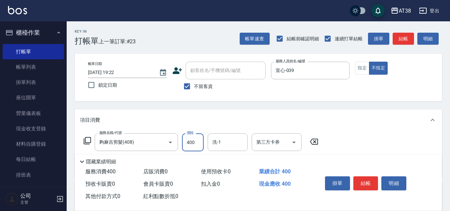
click at [194, 142] on input "400" at bounding box center [193, 142] width 22 height 18
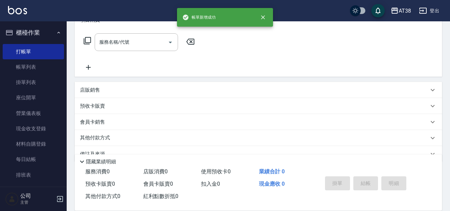
scroll to position [0, 0]
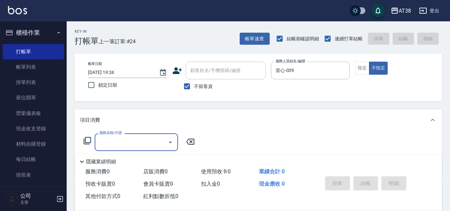
click at [87, 140] on icon at bounding box center [87, 141] width 8 height 8
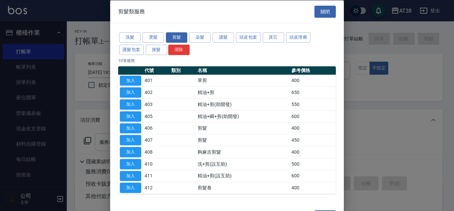
click at [129, 149] on button "加入" at bounding box center [130, 152] width 21 height 10
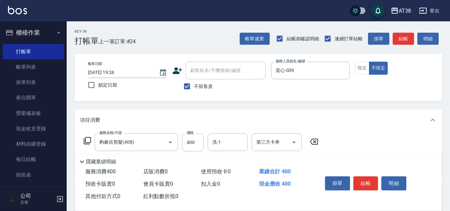
click at [204, 144] on div "服務名稱/代號 夠麻吉剪髮(408) 服務名稱/代號 價格 400 價格 洗-1 洗-1 第三方卡券 第三方卡券" at bounding box center [201, 142] width 243 height 18
click at [198, 143] on input "400" at bounding box center [193, 142] width 22 height 18
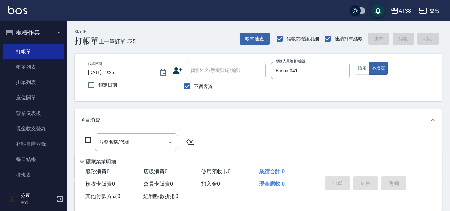
click at [86, 138] on icon at bounding box center [87, 141] width 8 height 8
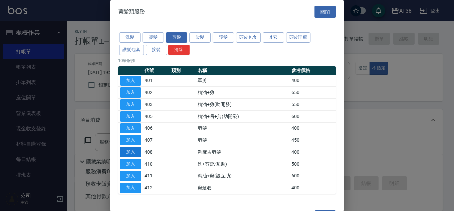
click at [133, 153] on button "加入" at bounding box center [130, 152] width 21 height 10
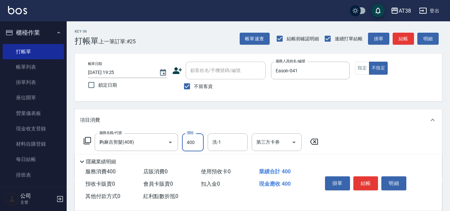
click at [203, 145] on input "400" at bounding box center [193, 142] width 22 height 18
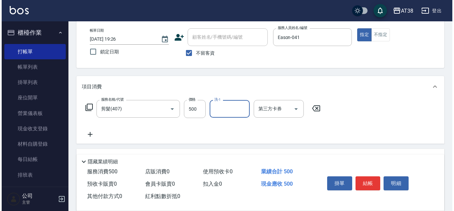
scroll to position [67, 0]
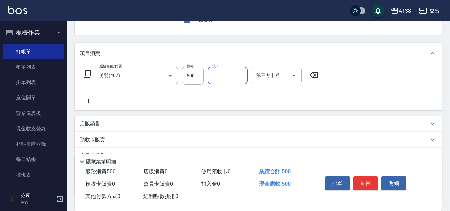
click at [83, 104] on icon at bounding box center [88, 101] width 17 height 8
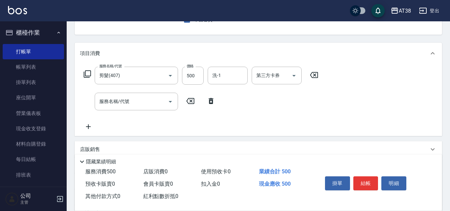
click at [87, 72] on icon at bounding box center [87, 74] width 8 height 8
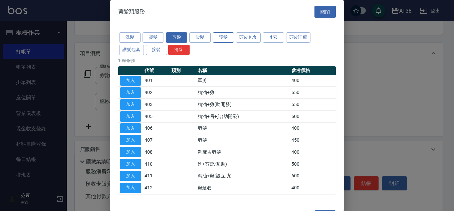
click at [227, 36] on button "護髮" at bounding box center [223, 37] width 21 height 10
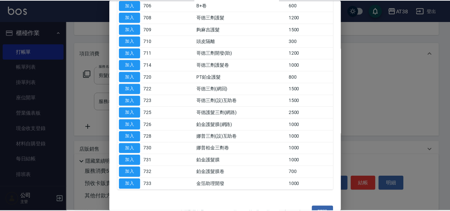
scroll to position [133, 0]
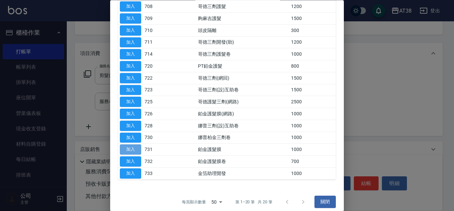
click at [138, 148] on button "加入" at bounding box center [130, 150] width 21 height 10
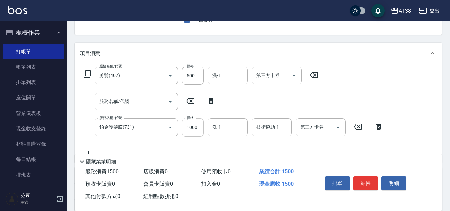
click at [198, 133] on input "1000" at bounding box center [193, 127] width 22 height 18
click at [211, 100] on icon at bounding box center [211, 101] width 5 height 6
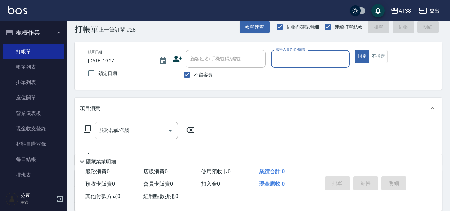
scroll to position [0, 0]
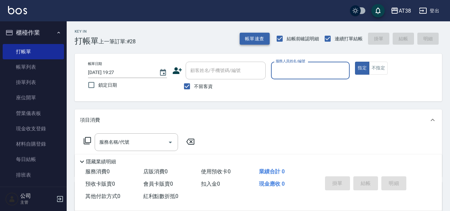
click at [261, 42] on button "帳單速查" at bounding box center [255, 39] width 30 height 12
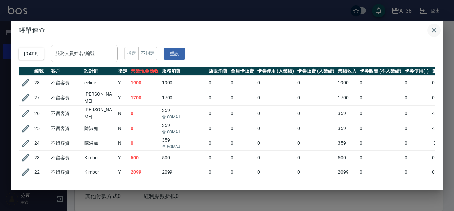
click at [433, 30] on icon "button" at bounding box center [433, 30] width 5 height 5
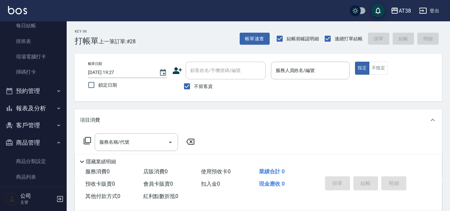
scroll to position [133, 0]
click at [36, 108] on button "報表及分析" at bounding box center [33, 108] width 61 height 17
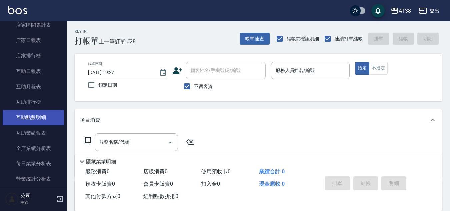
scroll to position [300, 0]
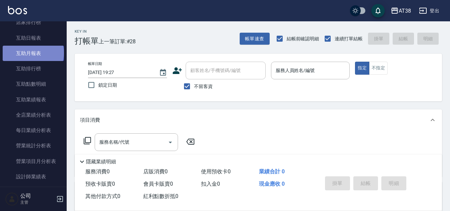
click at [33, 53] on link "互助月報表" at bounding box center [33, 53] width 61 height 15
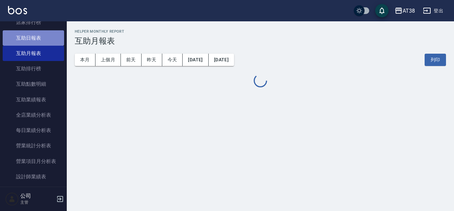
click at [35, 36] on link "互助日報表" at bounding box center [33, 37] width 61 height 15
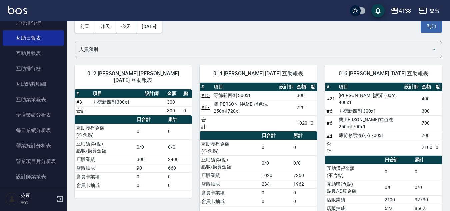
scroll to position [67, 0]
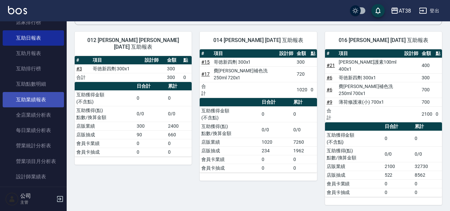
click at [41, 100] on link "互助業績報表" at bounding box center [33, 99] width 61 height 15
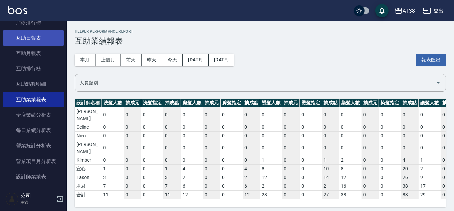
click at [32, 41] on link "互助日報表" at bounding box center [33, 37] width 61 height 15
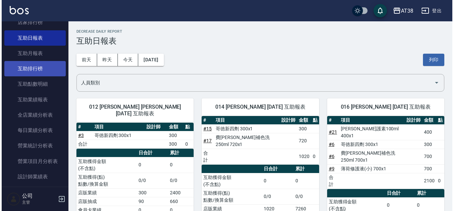
scroll to position [267, 0]
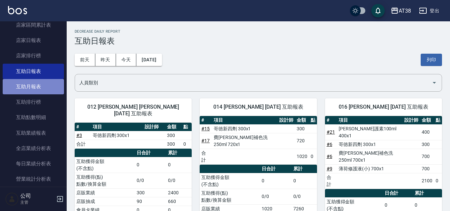
click at [34, 88] on link "互助月報表" at bounding box center [33, 86] width 61 height 15
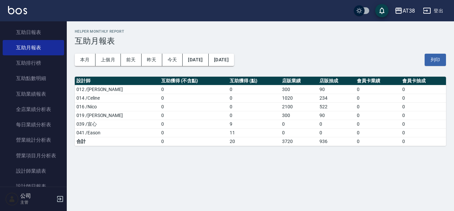
scroll to position [300, 0]
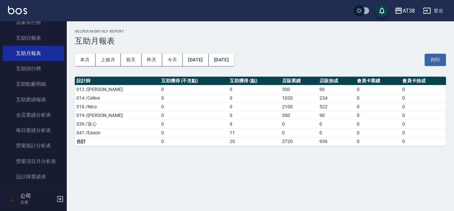
click at [438, 9] on button "登出" at bounding box center [433, 11] width 26 height 12
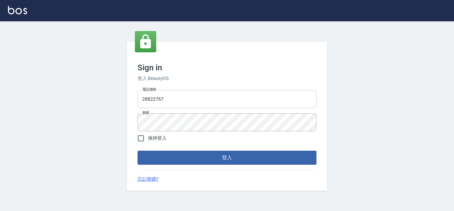
click at [174, 100] on input "28822767" at bounding box center [226, 99] width 179 height 18
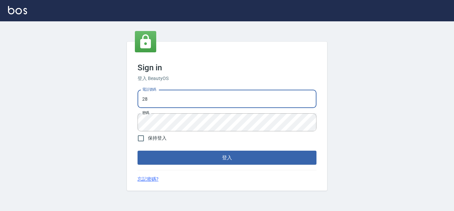
type input "2"
type input "0975286857"
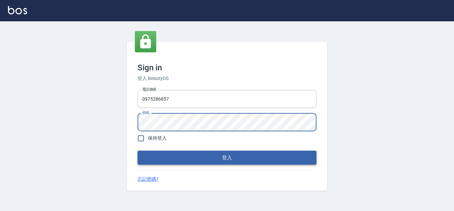
click at [259, 157] on button "登入" at bounding box center [226, 158] width 179 height 14
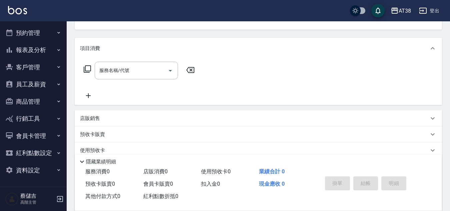
scroll to position [100, 0]
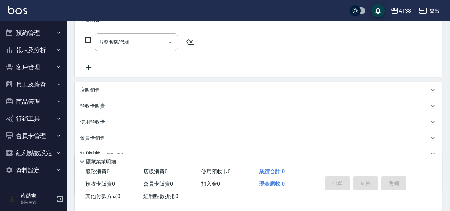
click at [38, 170] on button "資料設定" at bounding box center [33, 170] width 61 height 17
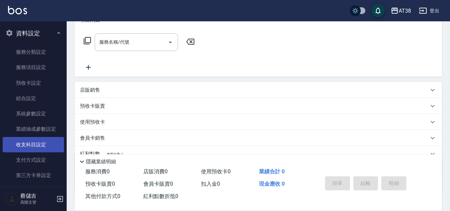
scroll to position [143, 0]
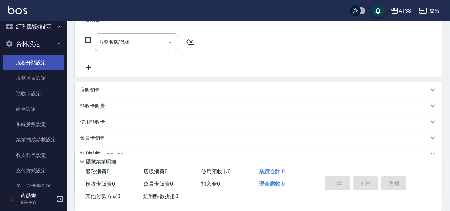
click at [32, 63] on link "服務分類設定" at bounding box center [33, 62] width 61 height 15
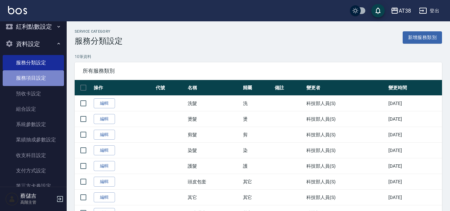
click at [35, 78] on link "服務項目設定" at bounding box center [33, 77] width 61 height 15
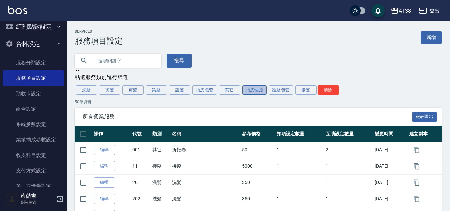
click at [257, 92] on button "頭皮理療" at bounding box center [255, 89] width 25 height 9
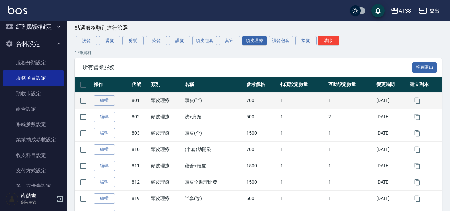
scroll to position [67, 0]
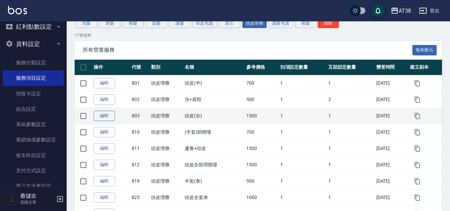
click at [99, 113] on link "編輯" at bounding box center [104, 116] width 21 height 10
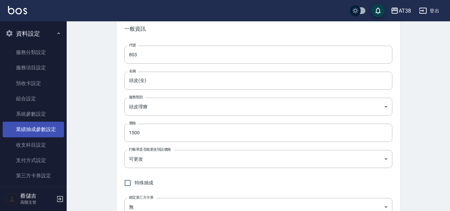
scroll to position [143, 0]
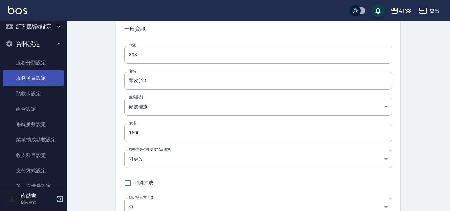
click at [34, 77] on link "服務項目設定" at bounding box center [33, 77] width 61 height 15
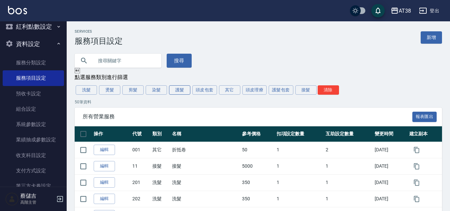
click at [173, 91] on button "護髮" at bounding box center [179, 89] width 21 height 9
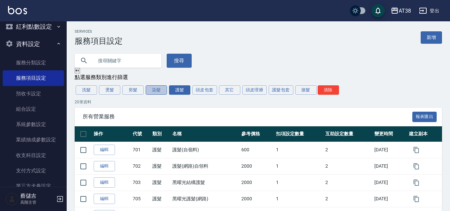
click at [157, 90] on button "染髮" at bounding box center [156, 89] width 21 height 9
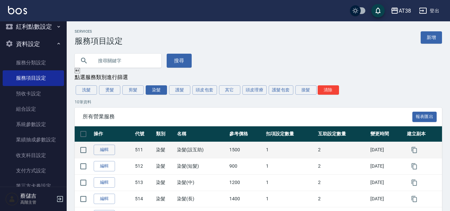
scroll to position [33, 0]
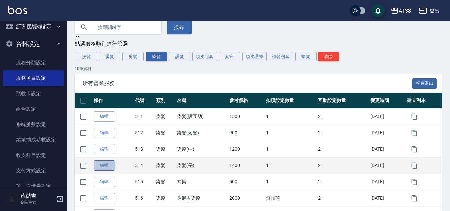
click at [102, 168] on link "編輯" at bounding box center [104, 165] width 21 height 10
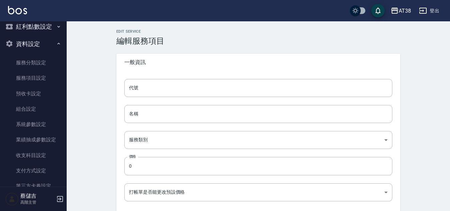
type input "514"
type input "染髮(長)"
type input "a64b0c18-4c53-4914-b6a1-711c5c75a2f7"
type input "1400"
type input "FALSE"
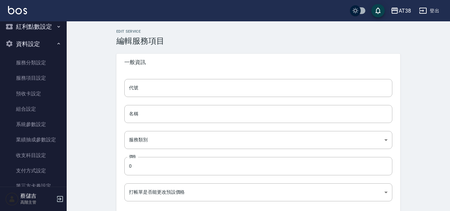
type input "none"
type input "UNSET"
type input "onSalary"
type input "洗"
type input "1"
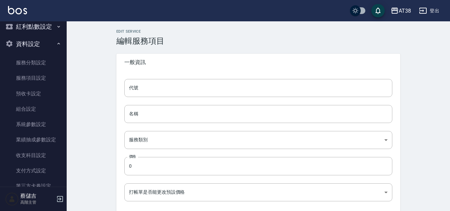
type input "點數"
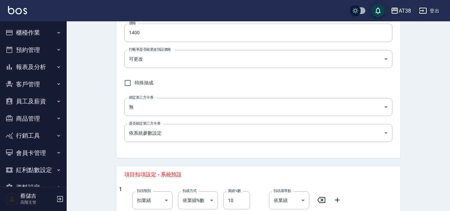
click at [433, 10] on button "登出" at bounding box center [430, 11] width 26 height 12
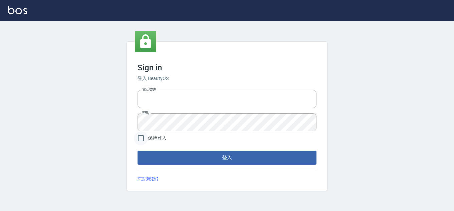
type input "28822767"
click at [143, 137] on input "保持登入" at bounding box center [141, 138] width 14 height 14
checkbox input "true"
click at [162, 156] on button "登入" at bounding box center [226, 158] width 179 height 14
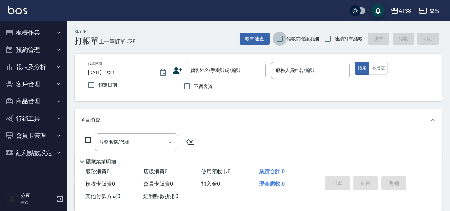
click at [280, 38] on input "結帳前確認明細" at bounding box center [280, 39] width 14 height 14
checkbox input "true"
click at [327, 38] on input "連續打單結帳" at bounding box center [328, 39] width 14 height 14
checkbox input "true"
click at [188, 87] on input "不留客資" at bounding box center [187, 86] width 14 height 14
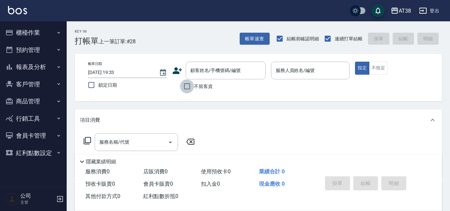
checkbox input "true"
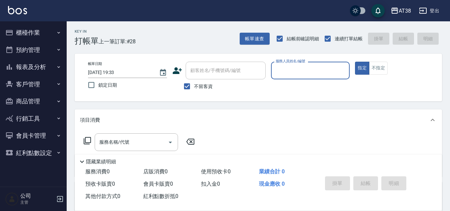
click at [32, 68] on button "報表及分析" at bounding box center [33, 66] width 61 height 17
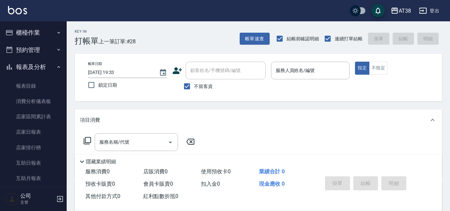
click at [32, 32] on button "櫃檯作業" at bounding box center [33, 32] width 61 height 17
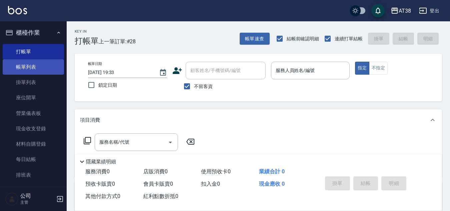
click at [23, 70] on link "帳單列表" at bounding box center [33, 66] width 61 height 15
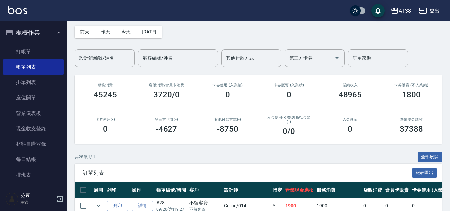
scroll to position [67, 0]
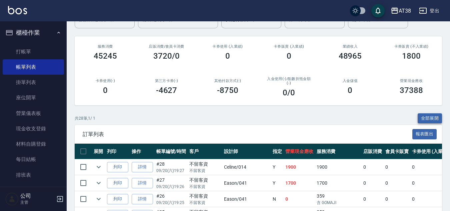
click at [432, 119] on button "全部展開" at bounding box center [430, 118] width 25 height 10
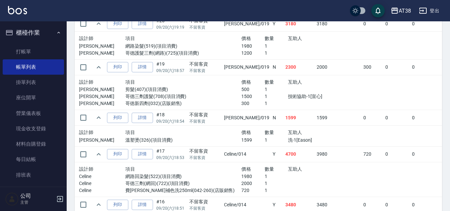
scroll to position [534, 0]
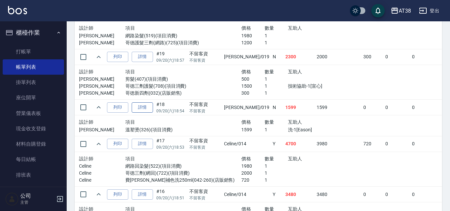
click at [143, 109] on link "詳情" at bounding box center [142, 107] width 21 height 10
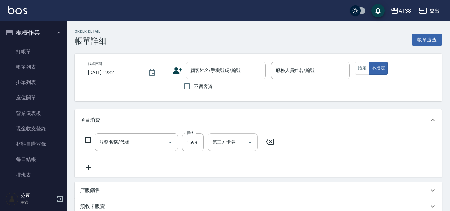
type input "[DATE] 18:54"
checkbox input "true"
type input "[PERSON_NAME]-019"
type input "溫塑燙(326)"
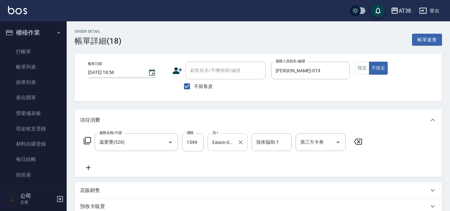
click at [230, 147] on input "Eason-041" at bounding box center [223, 142] width 24 height 12
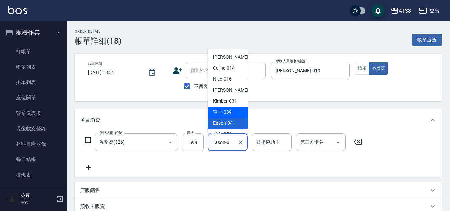
click at [232, 113] on div "宣心 -039" at bounding box center [228, 112] width 40 height 11
type input "宣心-039"
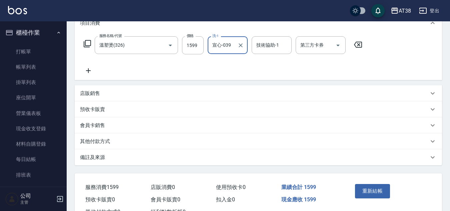
scroll to position [123, 0]
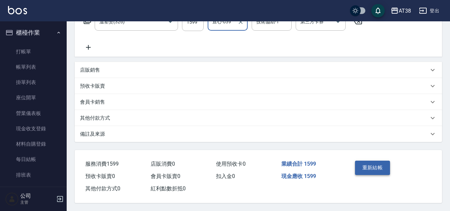
click at [364, 166] on button "重新結帳" at bounding box center [372, 168] width 35 height 14
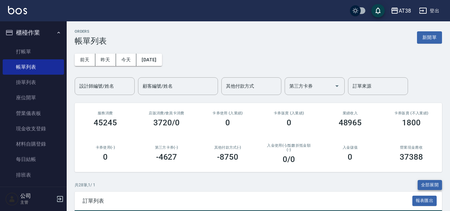
click at [432, 184] on button "全部展開" at bounding box center [430, 185] width 25 height 10
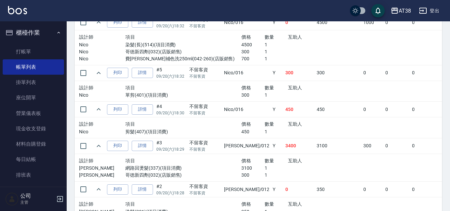
scroll to position [1201, 0]
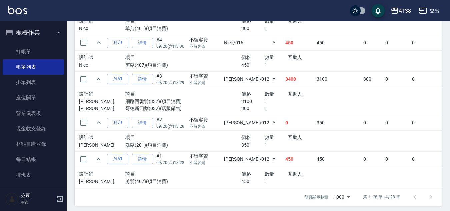
drag, startPoint x: 21, startPoint y: 54, endPoint x: 67, endPoint y: 67, distance: 47.4
click at [21, 54] on link "打帳單" at bounding box center [33, 51] width 61 height 15
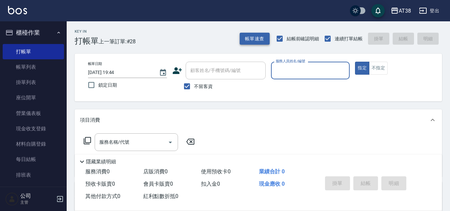
click at [259, 43] on button "帳單速查" at bounding box center [255, 39] width 30 height 12
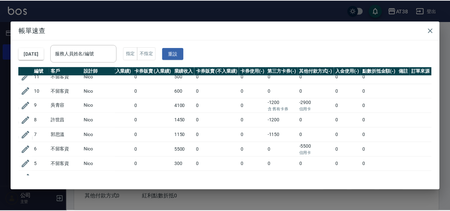
scroll to position [267, 164]
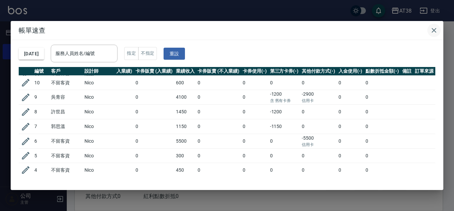
click at [434, 30] on icon "button" at bounding box center [433, 30] width 5 height 5
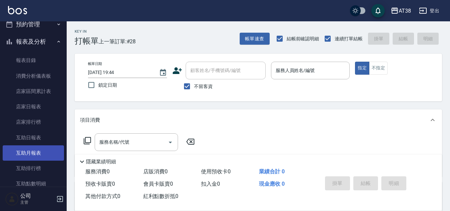
scroll to position [167, 0]
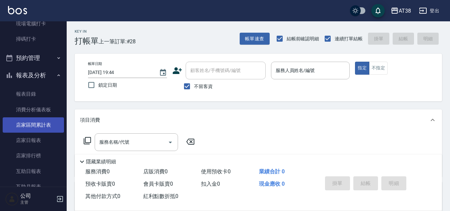
click at [42, 123] on link "店家區間累計表" at bounding box center [33, 124] width 61 height 15
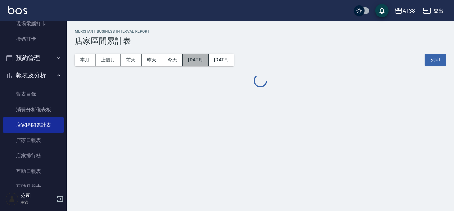
click at [204, 61] on button "[DATE]" at bounding box center [196, 60] width 26 height 12
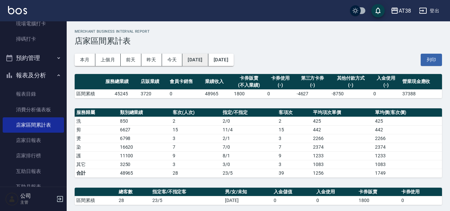
click at [208, 60] on button "[DATE]" at bounding box center [196, 60] width 26 height 12
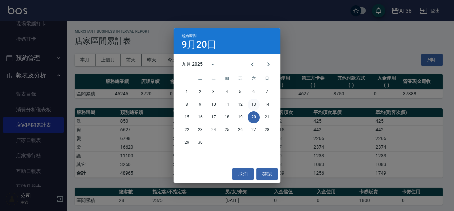
click at [255, 105] on button "13" at bounding box center [254, 105] width 12 height 12
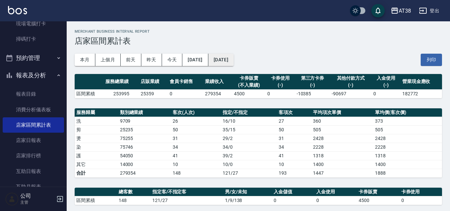
click at [234, 60] on button "[DATE]" at bounding box center [221, 60] width 25 height 12
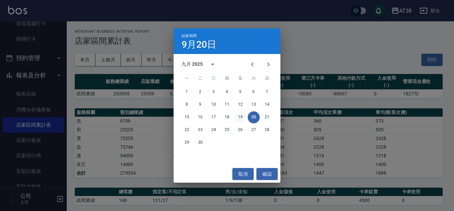
click at [240, 115] on button "19" at bounding box center [240, 117] width 12 height 12
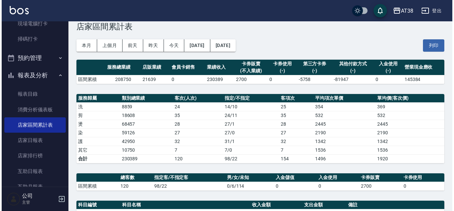
scroll to position [11, 0]
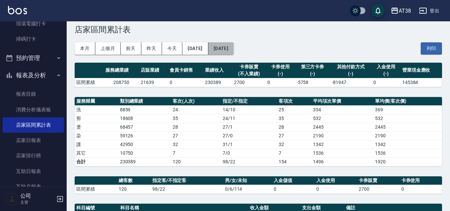
click at [234, 48] on button "2025/09/19" at bounding box center [221, 48] width 25 height 12
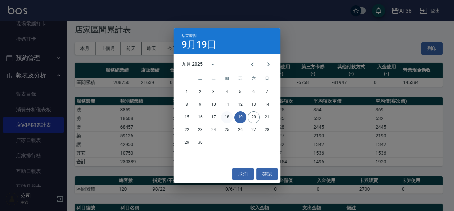
click at [226, 115] on button "18" at bounding box center [227, 117] width 12 height 12
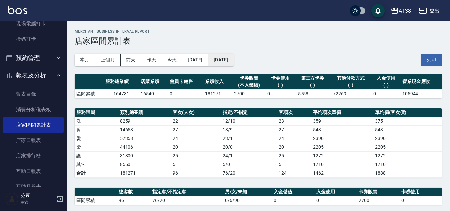
click at [234, 59] on button "2025/09/18" at bounding box center [221, 60] width 25 height 12
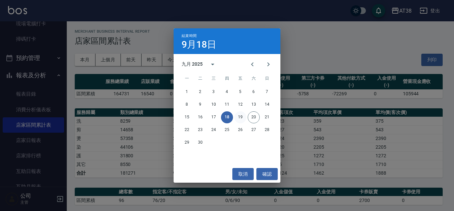
click at [243, 114] on button "19" at bounding box center [240, 117] width 12 height 12
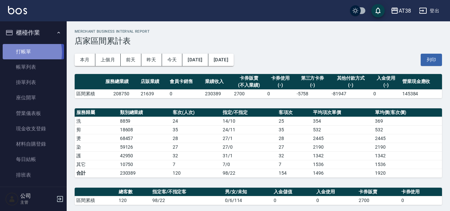
click at [19, 52] on link "打帳單" at bounding box center [33, 51] width 61 height 15
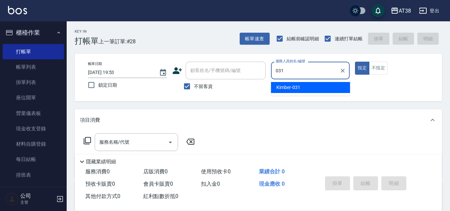
type input "Kimber-031"
type button "true"
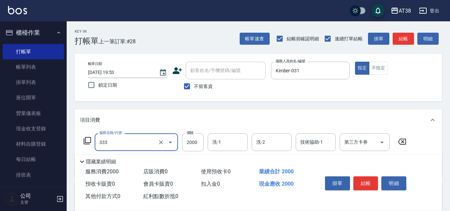
type input "網路燙髮(333)"
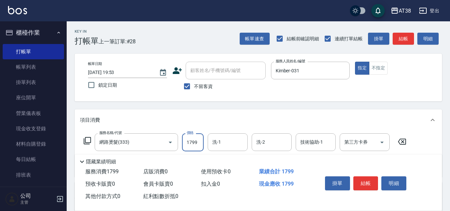
type input "1799"
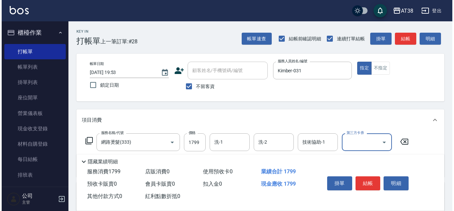
scroll to position [33, 0]
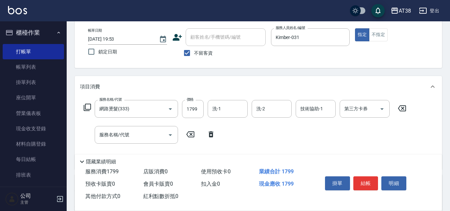
click at [88, 108] on icon at bounding box center [87, 107] width 8 height 8
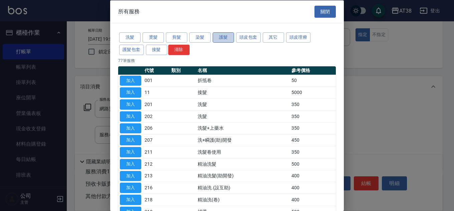
click at [223, 37] on button "護髮" at bounding box center [223, 37] width 21 height 10
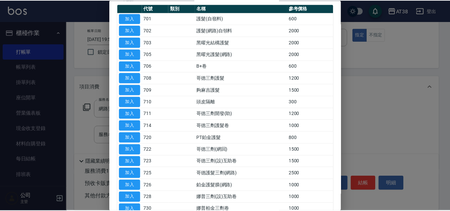
scroll to position [67, 0]
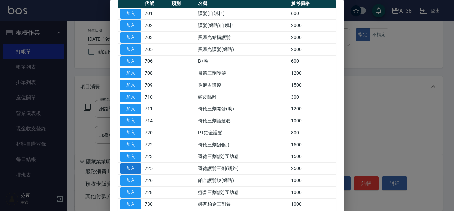
click at [135, 169] on button "加入" at bounding box center [130, 169] width 21 height 10
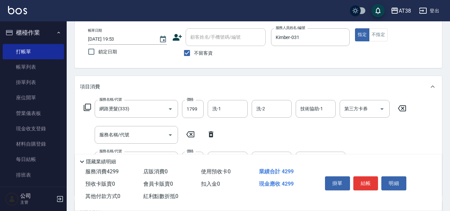
click at [210, 135] on icon at bounding box center [211, 134] width 5 height 6
type input "哥德護髮三劑(網路)(725)"
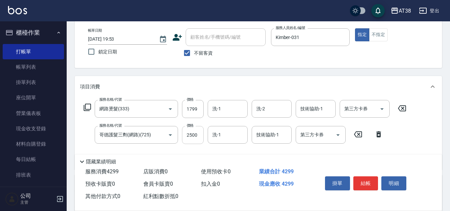
click at [198, 139] on input "2500" at bounding box center [193, 135] width 22 height 18
type input "2000"
type input "宣心-039"
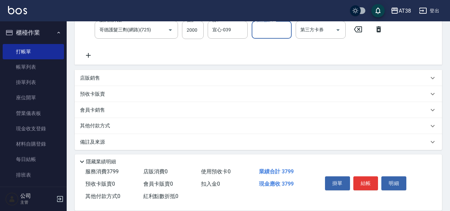
scroll to position [141, 0]
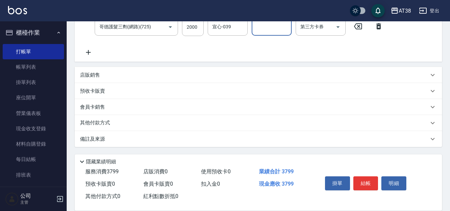
click at [90, 74] on p "店販銷售" at bounding box center [90, 75] width 20 height 7
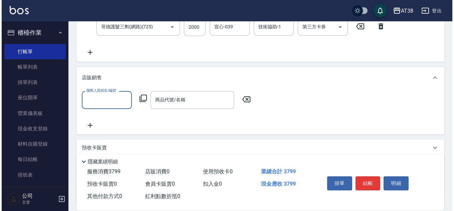
scroll to position [0, 0]
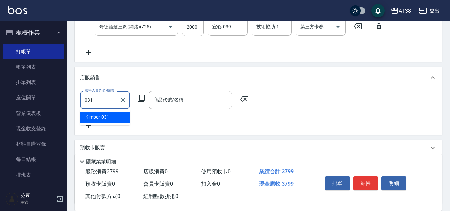
type input "Kimber-031"
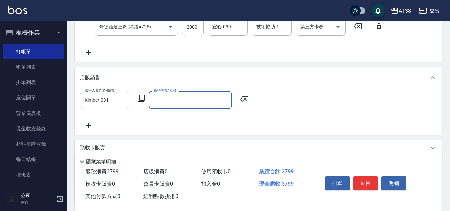
click at [144, 96] on icon at bounding box center [141, 98] width 8 height 8
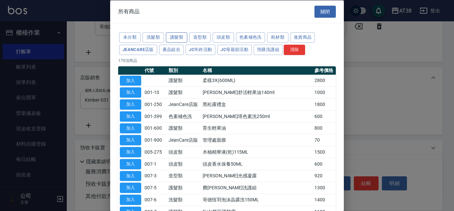
click at [177, 35] on button "護髮類" at bounding box center [176, 37] width 21 height 10
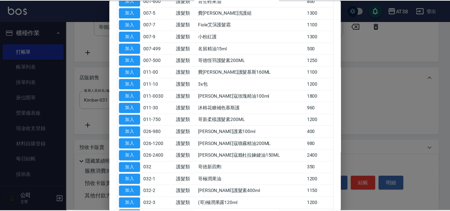
scroll to position [200, 0]
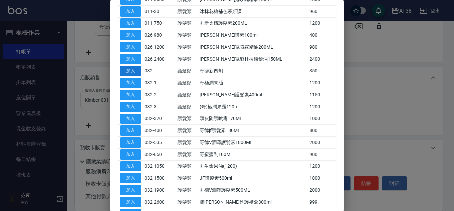
click at [130, 69] on button "加入" at bounding box center [130, 71] width 21 height 10
type input "哥徳新四劑"
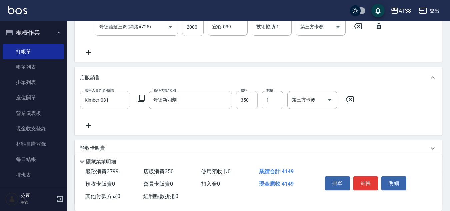
click at [244, 101] on input "350" at bounding box center [247, 100] width 22 height 18
type input "300"
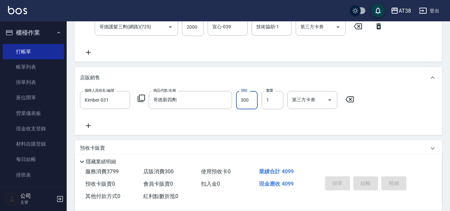
type input "2025/09/20 19:54"
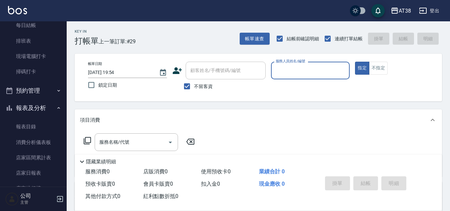
scroll to position [133, 0]
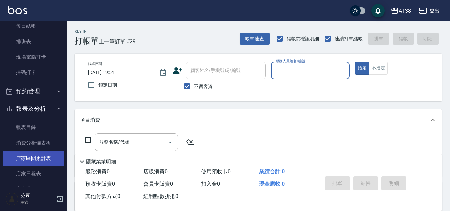
click at [34, 157] on link "店家區間累計表" at bounding box center [33, 158] width 61 height 15
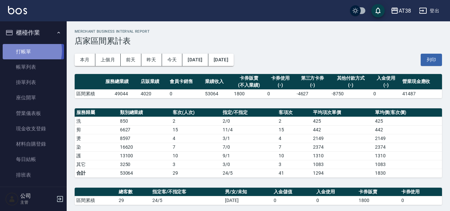
click at [23, 51] on link "打帳單" at bounding box center [33, 51] width 61 height 15
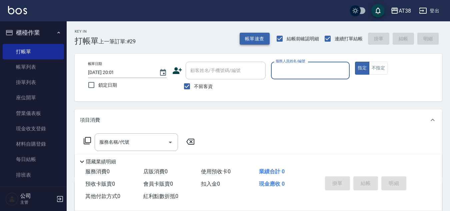
click at [251, 38] on button "帳單速查" at bounding box center [255, 39] width 30 height 12
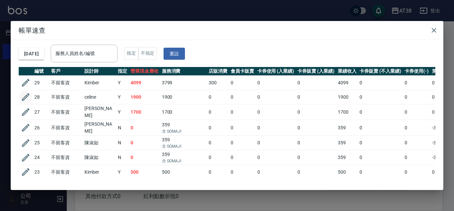
click at [24, 97] on icon "button" at bounding box center [26, 97] width 10 height 10
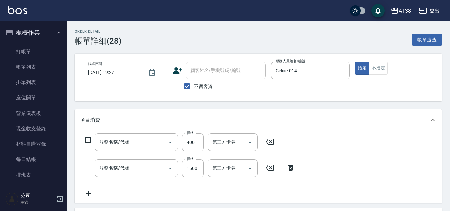
type input "[DATE] 19:27"
checkbox input "true"
type input "Celine-014"
type input "剪髮(406)"
type input "頭皮(全)(803)"
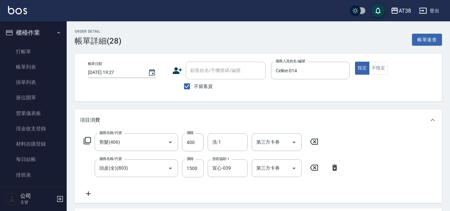
scroll to position [149, 0]
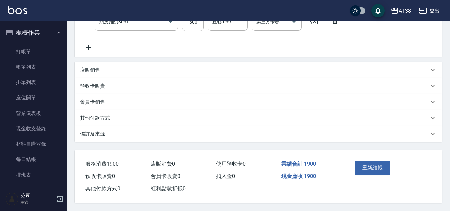
click at [103, 117] on p "其他付款方式" at bounding box center [95, 118] width 30 height 7
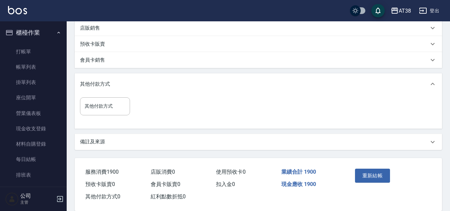
scroll to position [200, 0]
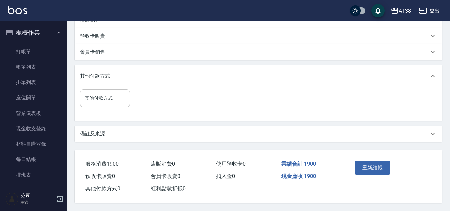
click at [98, 96] on input "其他付款方式" at bounding box center [105, 98] width 44 height 12
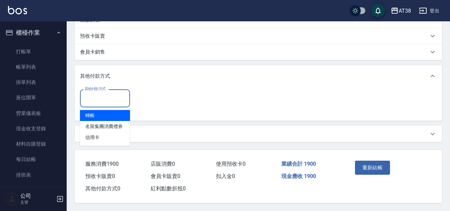
click at [92, 117] on span "轉帳" at bounding box center [105, 115] width 50 height 11
type input "轉帳"
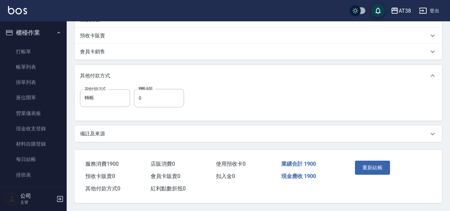
click at [132, 96] on div "其他付款方式 轉帳 其他付款方式 轉帳金額 0 轉帳金額" at bounding box center [134, 98] width 108 height 18
click at [140, 97] on input "0" at bounding box center [159, 98] width 50 height 18
type input "1900"
click at [371, 166] on button "重新結帳" at bounding box center [372, 168] width 35 height 14
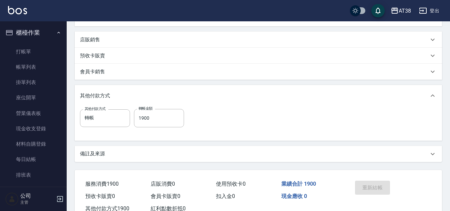
scroll to position [166, 0]
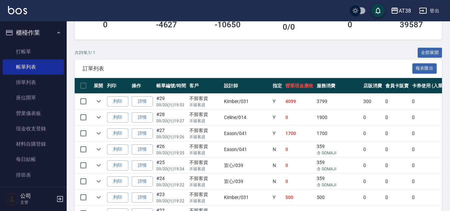
scroll to position [200, 0]
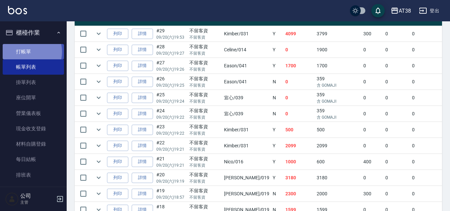
click at [27, 51] on link "打帳單" at bounding box center [33, 51] width 61 height 15
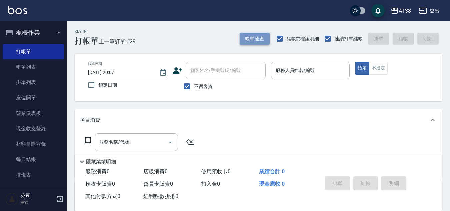
click at [259, 41] on button "帳單速查" at bounding box center [255, 39] width 30 height 12
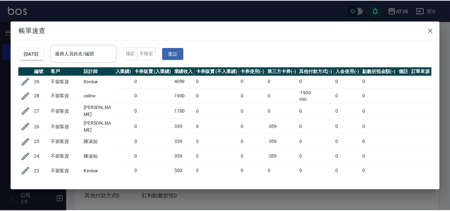
scroll to position [0, 164]
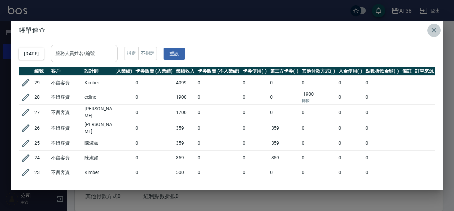
click at [433, 30] on icon "button" at bounding box center [433, 30] width 5 height 5
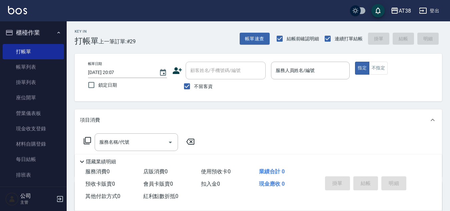
click at [305, 69] on input "服務人員姓名/編號" at bounding box center [310, 71] width 73 height 12
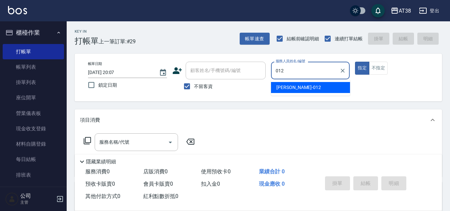
type input "[PERSON_NAME]-012"
type button "true"
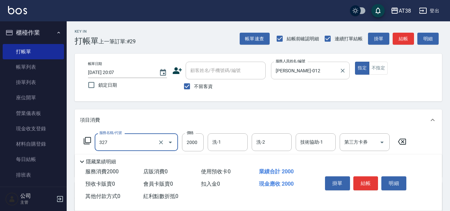
type input "溫塑燙(327)"
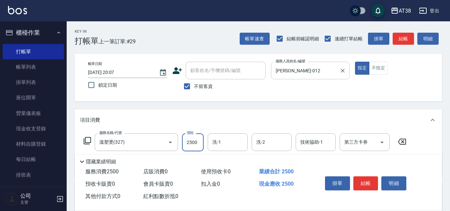
type input "2500"
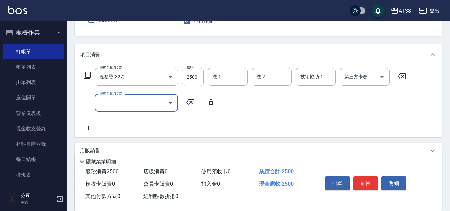
scroll to position [67, 0]
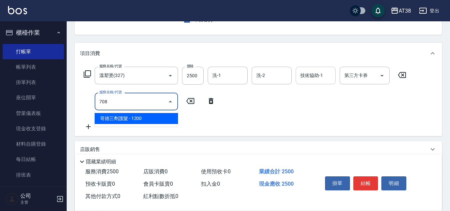
type input "哥德三劑護髮(708)"
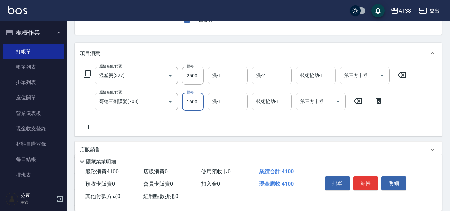
type input "1600"
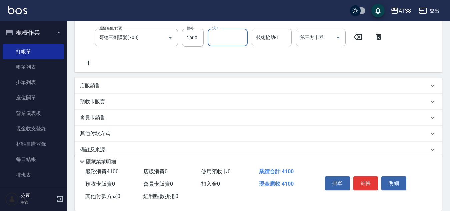
scroll to position [133, 0]
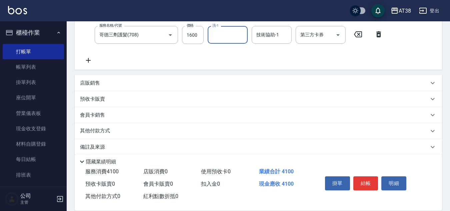
drag, startPoint x: 92, startPoint y: 85, endPoint x: 93, endPoint y: 80, distance: 5.1
click at [92, 84] on p "店販銷售" at bounding box center [90, 83] width 20 height 7
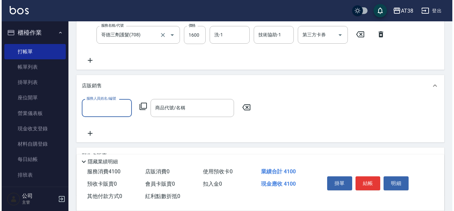
scroll to position [0, 0]
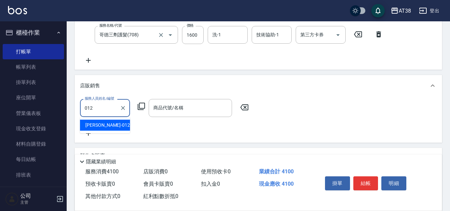
type input "[PERSON_NAME]-012"
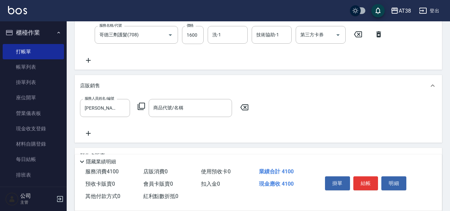
click at [141, 107] on icon at bounding box center [141, 106] width 8 height 8
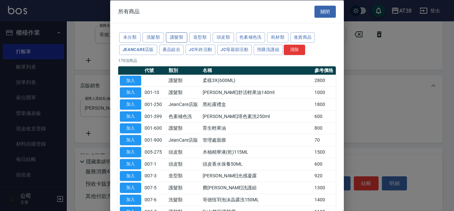
click at [183, 38] on button "護髮類" at bounding box center [176, 37] width 21 height 10
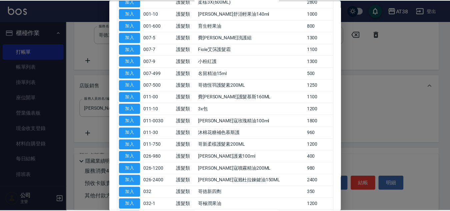
scroll to position [100, 0]
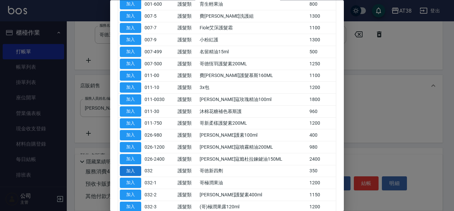
click at [133, 170] on button "加入" at bounding box center [130, 171] width 21 height 10
type input "哥徳新四劑"
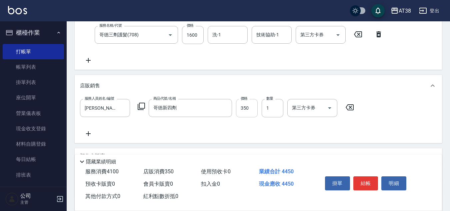
click at [247, 105] on input "350" at bounding box center [247, 108] width 22 height 18
type input "300"
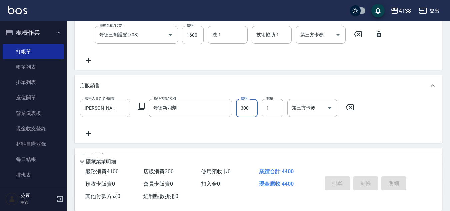
type input "2025/09/20 20:14"
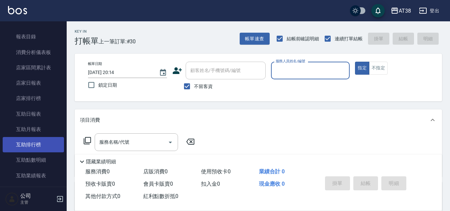
scroll to position [234, 0]
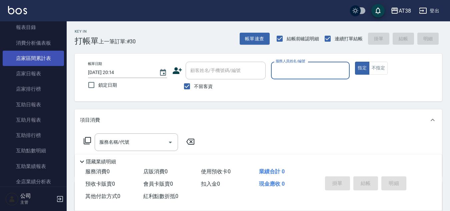
click at [32, 54] on link "店家區間累計表" at bounding box center [33, 58] width 61 height 15
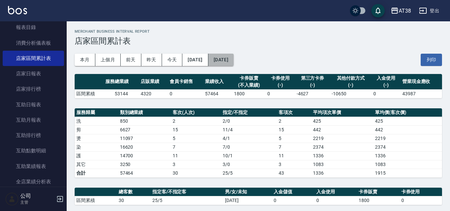
click at [234, 61] on button "[DATE]" at bounding box center [221, 60] width 25 height 12
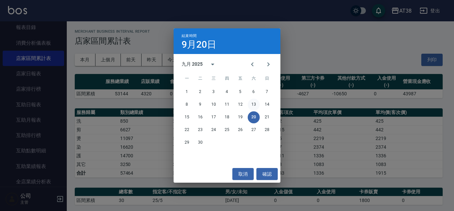
click at [257, 104] on button "13" at bounding box center [254, 105] width 12 height 12
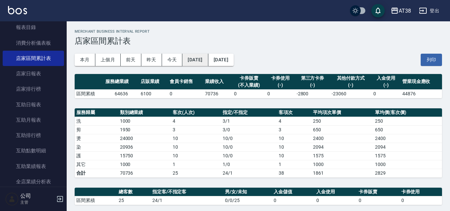
click at [208, 59] on button "2025/09/13" at bounding box center [196, 60] width 26 height 12
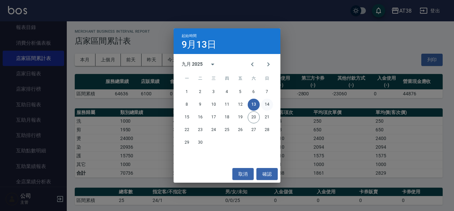
click at [267, 104] on button "14" at bounding box center [267, 105] width 12 height 12
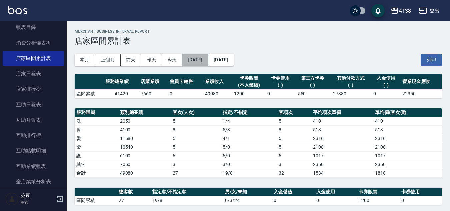
click at [208, 63] on button "2025/09/14" at bounding box center [196, 60] width 26 height 12
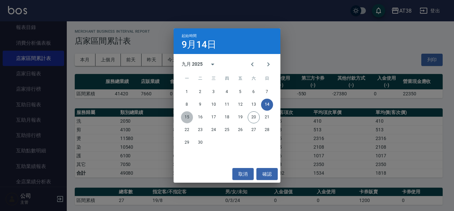
click at [187, 118] on button "15" at bounding box center [187, 117] width 12 height 12
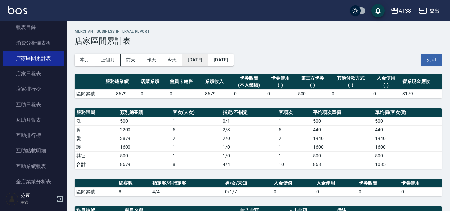
click at [197, 60] on button "2025/09/15" at bounding box center [196, 60] width 26 height 12
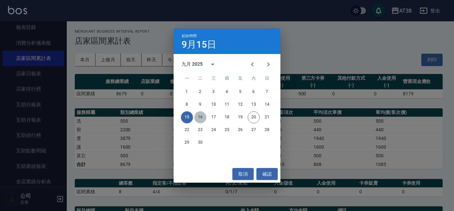
click at [204, 117] on button "16" at bounding box center [200, 117] width 12 height 12
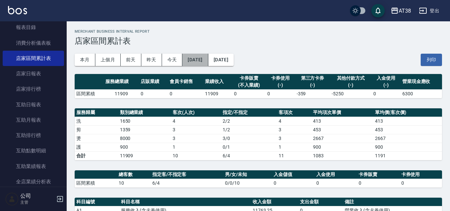
click at [203, 57] on button "2025/09/16" at bounding box center [196, 60] width 26 height 12
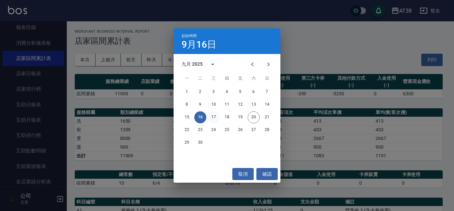
click at [215, 115] on button "17" at bounding box center [214, 117] width 12 height 12
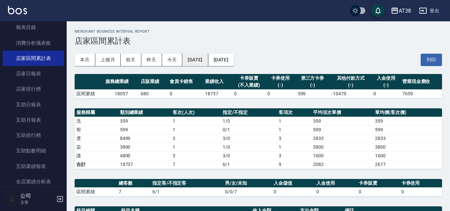
click at [203, 62] on button "2025/09/17" at bounding box center [196, 60] width 26 height 12
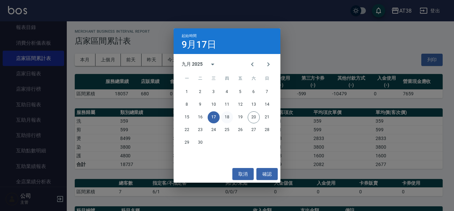
click at [228, 116] on button "18" at bounding box center [227, 117] width 12 height 12
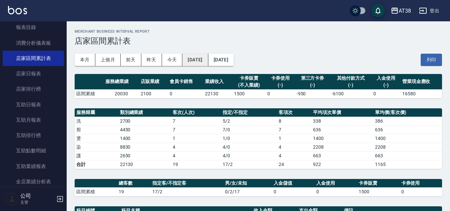
click at [208, 60] on button "2025/09/18" at bounding box center [196, 60] width 26 height 12
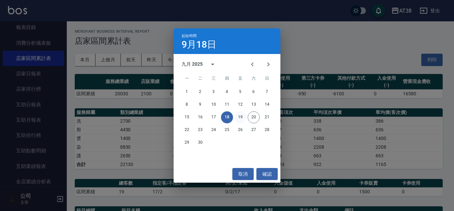
click at [240, 116] on button "19" at bounding box center [240, 117] width 12 height 12
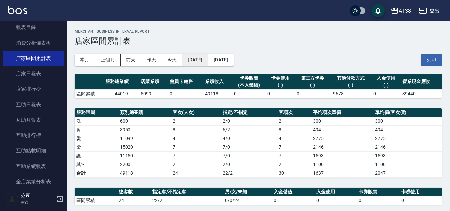
click at [204, 59] on button "2025/09/19" at bounding box center [196, 60] width 26 height 12
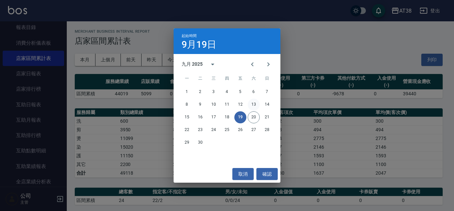
click at [253, 102] on button "13" at bounding box center [254, 105] width 12 height 12
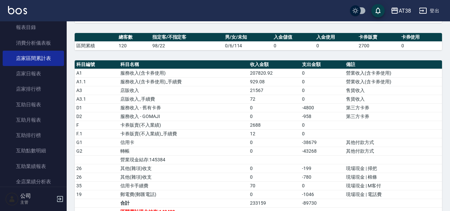
scroll to position [178, 0]
